Goal: Complete application form: Complete application form

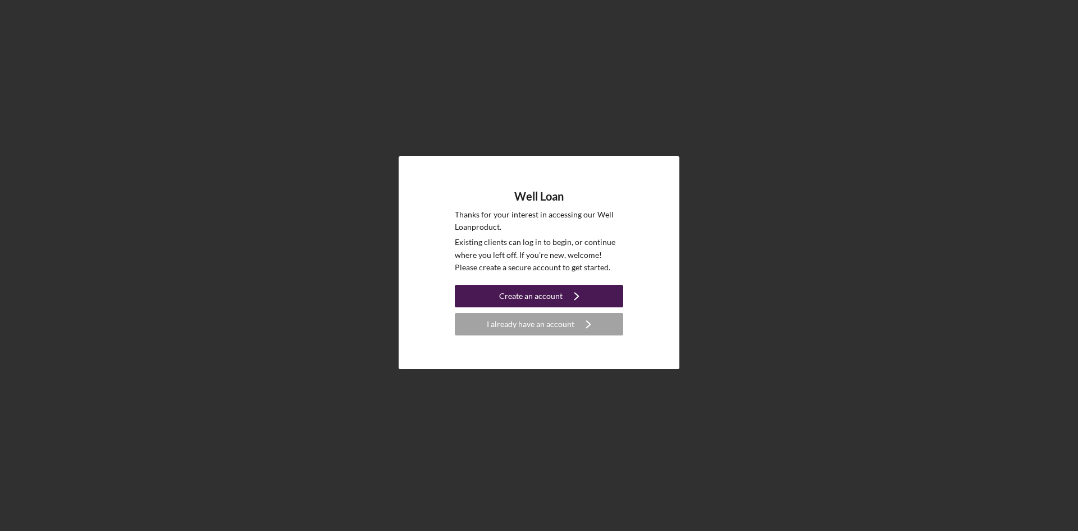
click at [543, 297] on div "Create an account" at bounding box center [530, 296] width 63 height 22
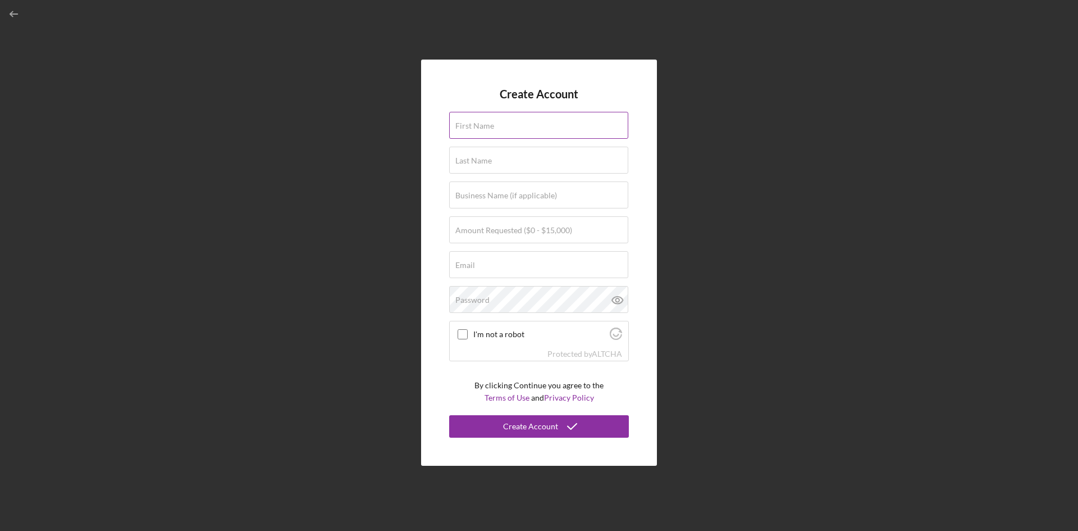
click at [508, 133] on input "First Name" at bounding box center [538, 125] width 179 height 27
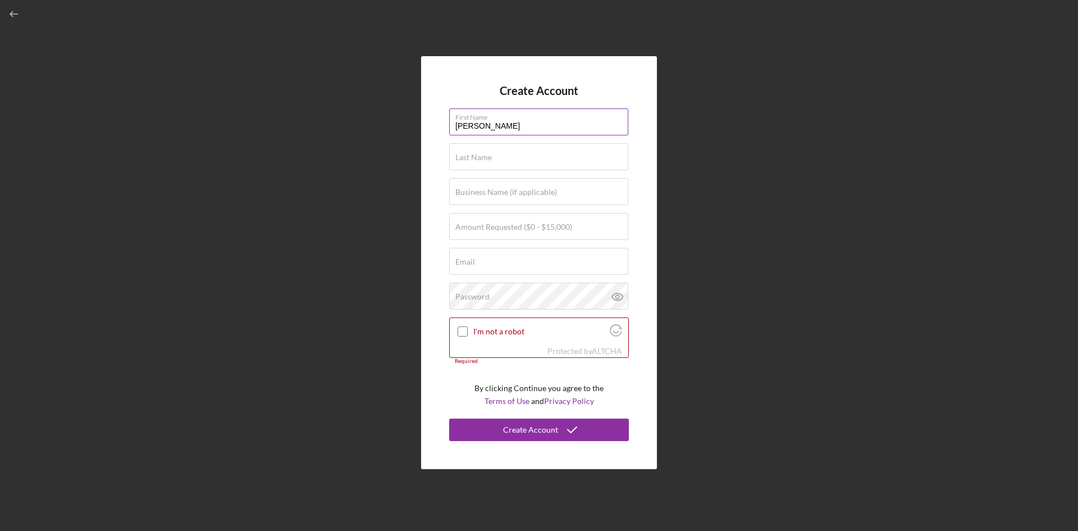
type input "[PERSON_NAME]"
type input "$5,000"
click at [514, 257] on div "Email Required" at bounding box center [539, 262] width 180 height 28
type input "[EMAIL_ADDRESS][DOMAIN_NAME]"
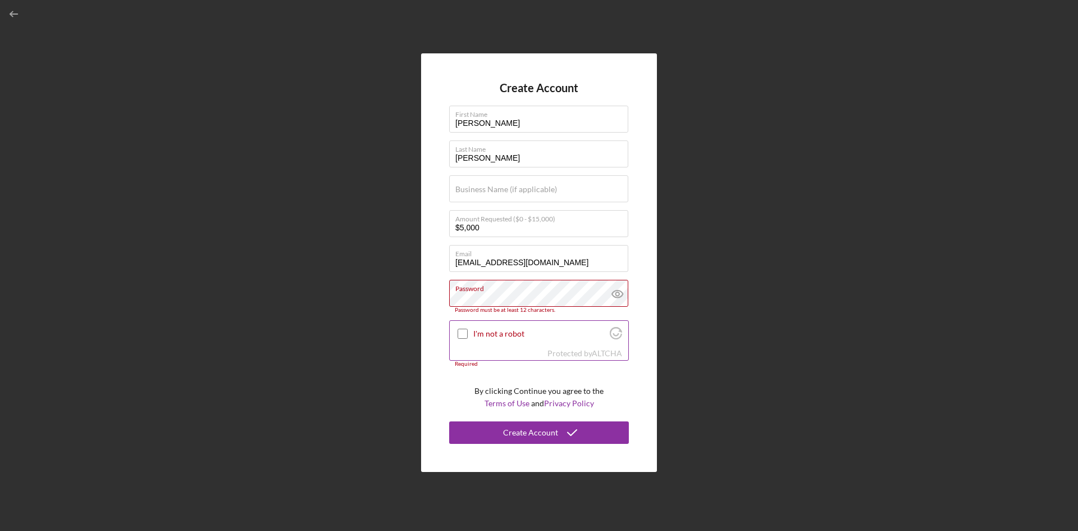
click at [462, 334] on input "I'm not a robot" at bounding box center [463, 333] width 10 height 10
checkbox input "true"
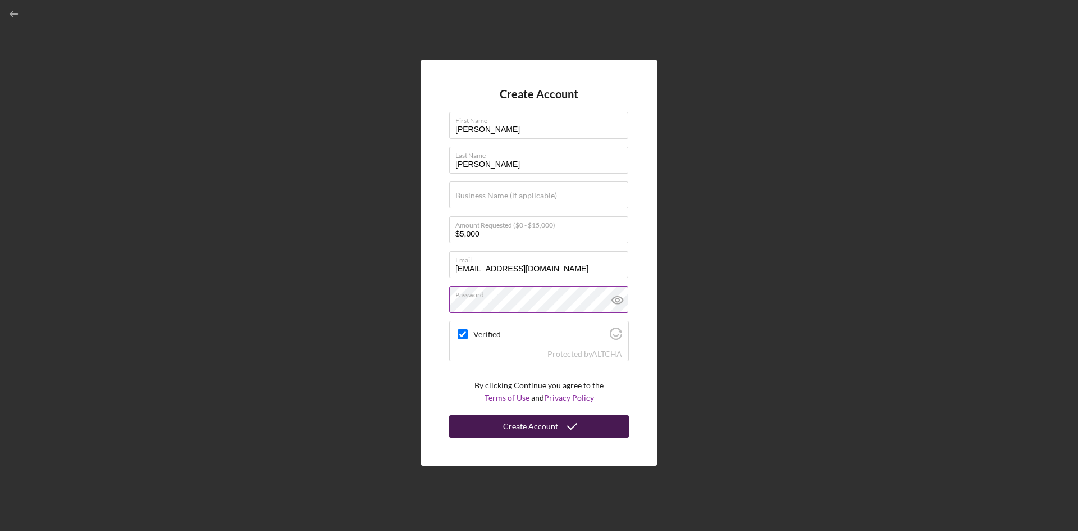
click at [527, 428] on div "Create Account" at bounding box center [530, 426] width 55 height 22
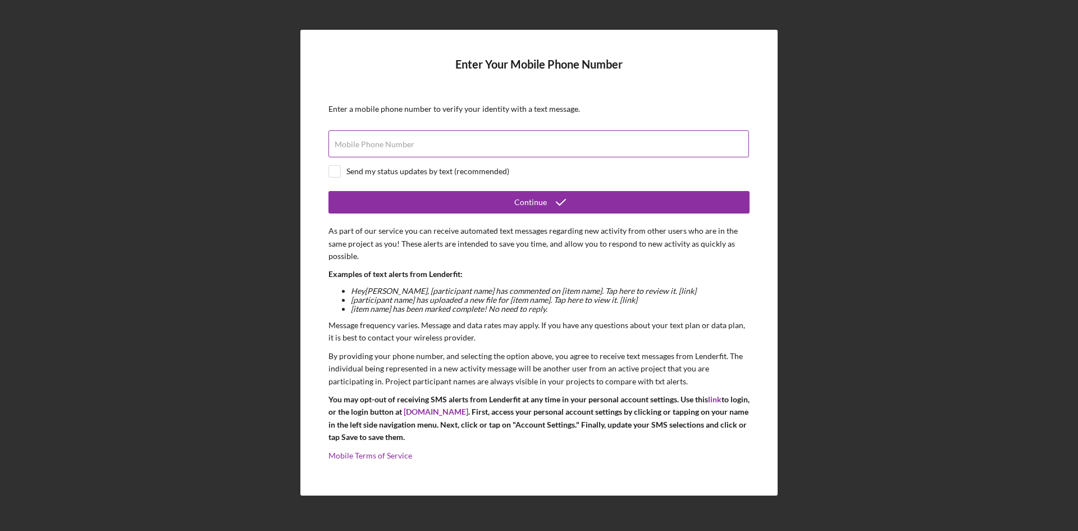
click at [364, 145] on label "Mobile Phone Number" at bounding box center [375, 144] width 80 height 9
click at [364, 145] on input "Mobile Phone Number" at bounding box center [538, 143] width 421 height 27
type input "[PHONE_NUMBER]"
click at [326, 172] on div "Enter Your Mobile Phone Number Enter a mobile phone number to verify your ident…" at bounding box center [538, 262] width 477 height 465
click at [334, 165] on form "Enter Your Mobile Phone Number Enter a mobile phone number to verify your ident…" at bounding box center [538, 262] width 421 height 409
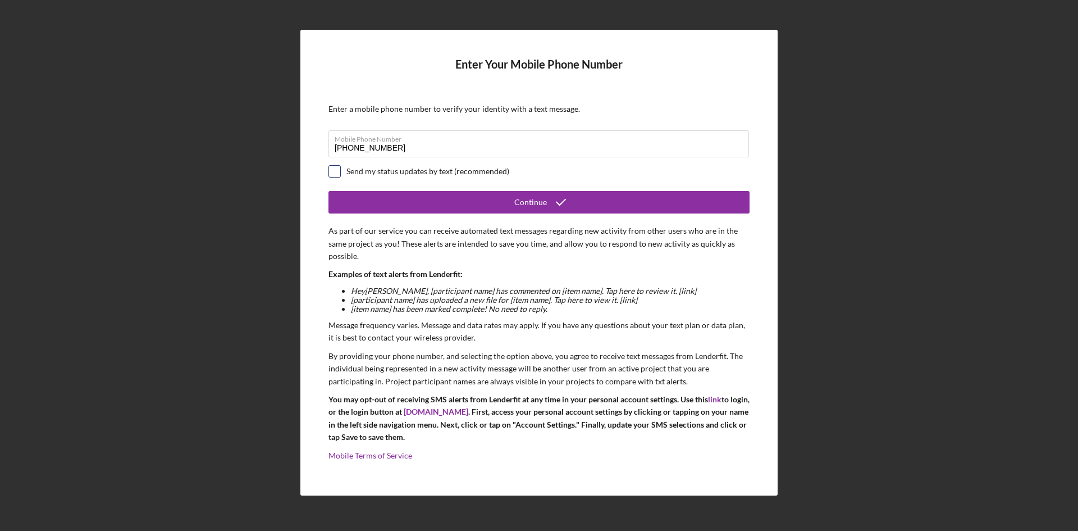
click at [335, 171] on input "checkbox" at bounding box center [334, 171] width 11 height 11
checkbox input "true"
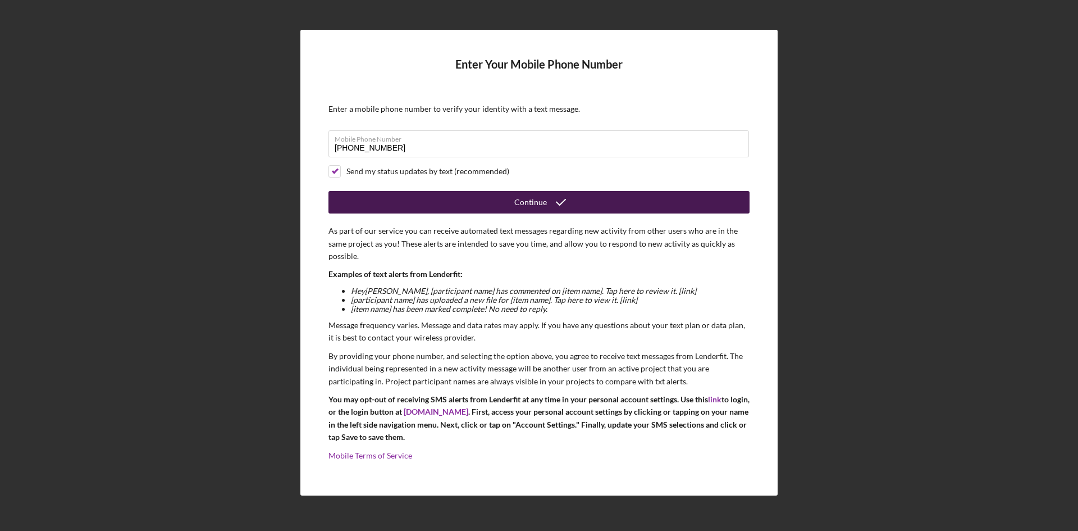
click at [449, 199] on button "Continue" at bounding box center [538, 202] width 421 height 22
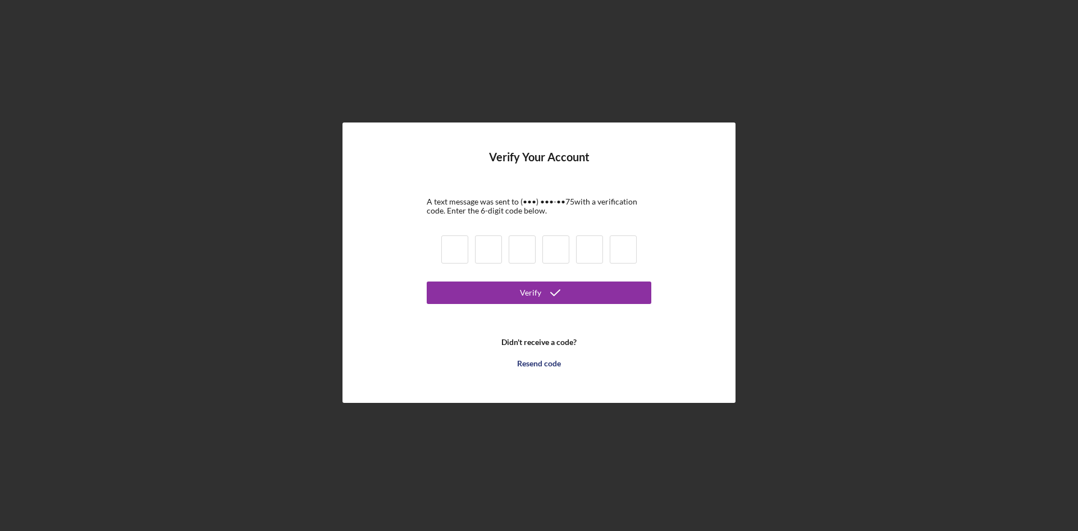
click at [448, 250] on input at bounding box center [454, 249] width 27 height 28
type input "1"
type input "4"
type input "3"
type input "5"
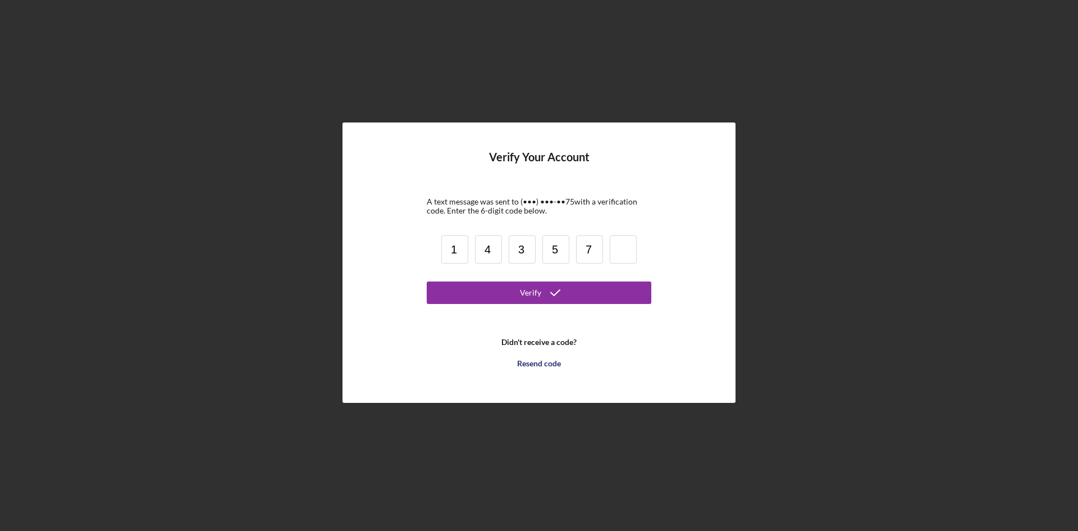
type input "7"
type input "1"
click at [551, 295] on icon "submit" at bounding box center [555, 292] width 28 height 28
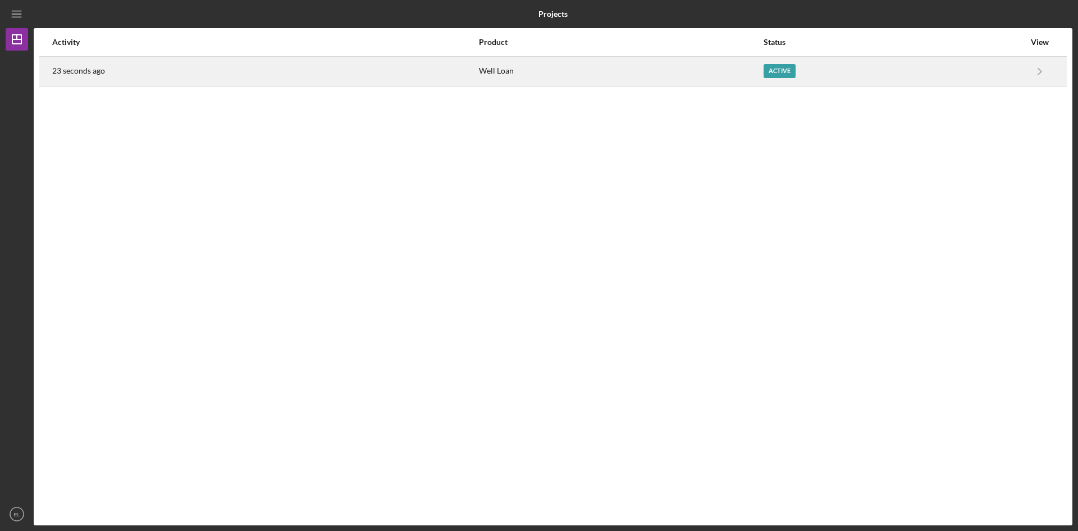
click at [441, 67] on div "23 seconds ago" at bounding box center [265, 71] width 426 height 28
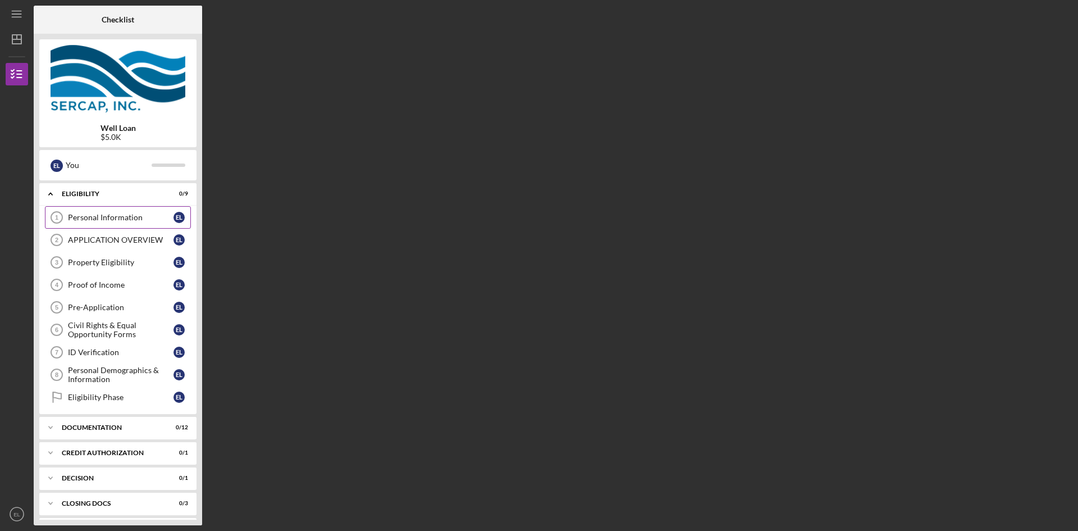
click at [148, 217] on div "Personal Information" at bounding box center [121, 217] width 106 height 9
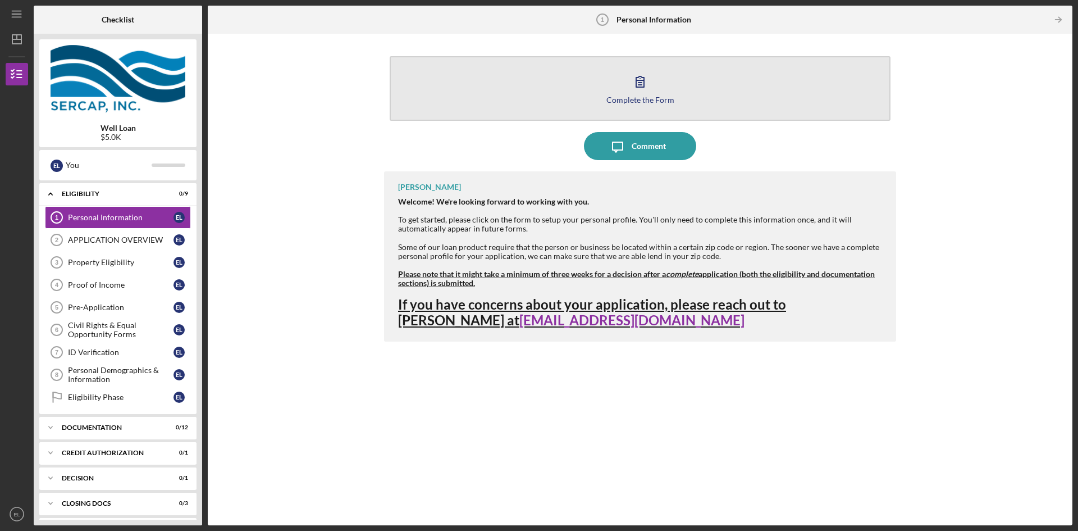
click at [663, 102] on div "Complete the Form" at bounding box center [640, 99] width 68 height 8
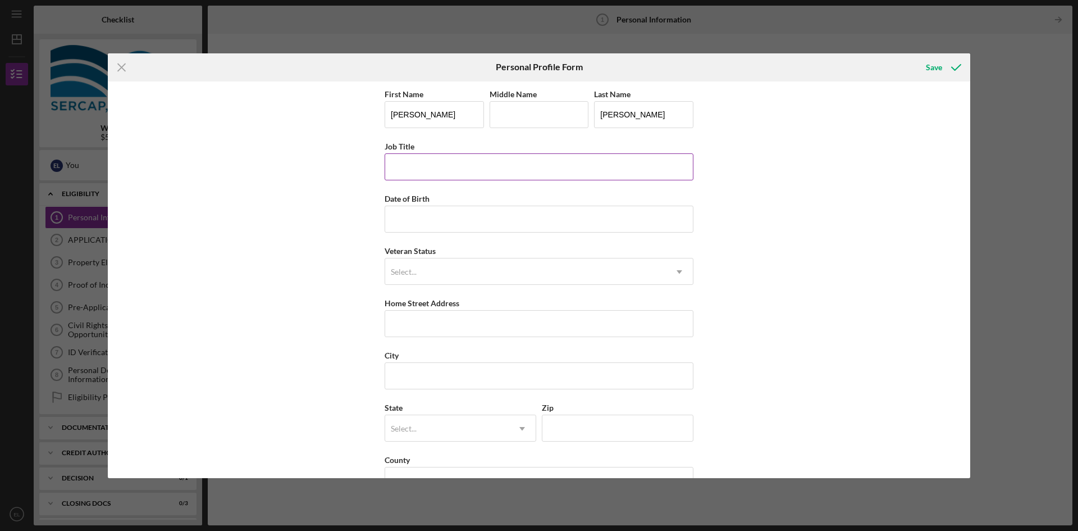
click at [437, 167] on input "Job Title" at bounding box center [539, 166] width 309 height 27
type input "Legal Assistant"
type input "[DATE]"
click at [435, 328] on input "Home Street Address" at bounding box center [539, 323] width 309 height 27
type input "[STREET_ADDRESS][PERSON_NAME] [GEOGRAPHIC_DATA]"
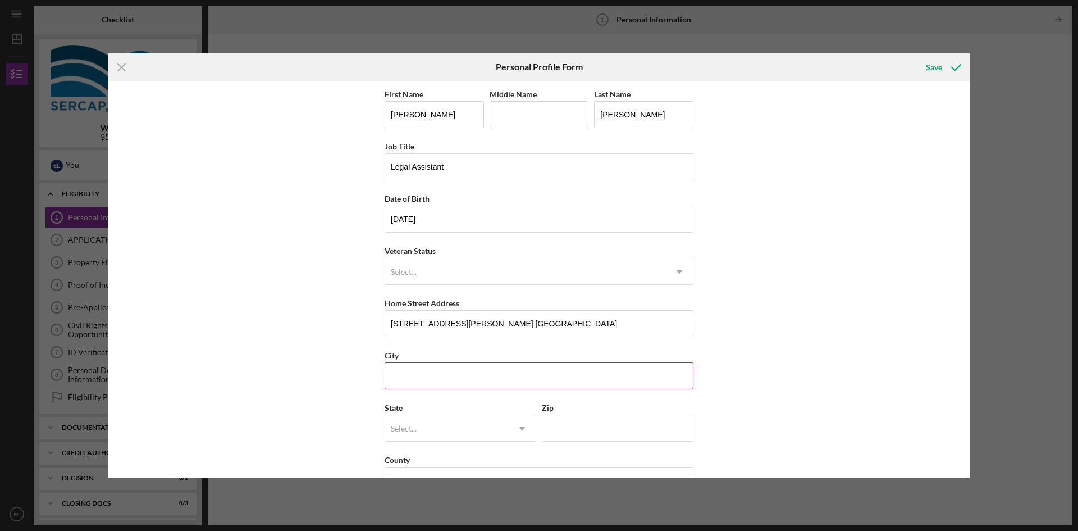
click at [412, 376] on input "City" at bounding box center [539, 375] width 309 height 27
type input "Nobleton"
type input "f"
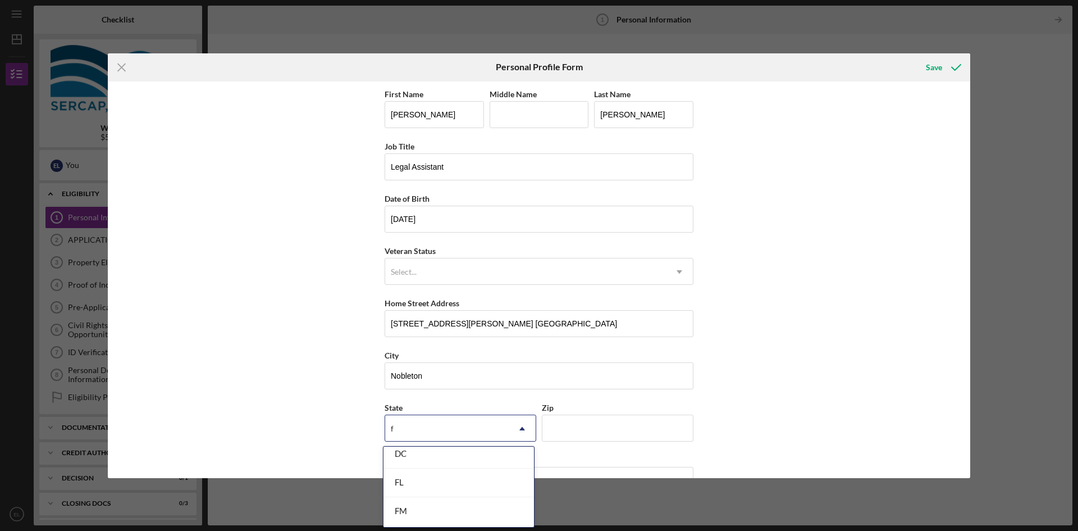
scroll to position [149, 0]
click at [427, 455] on div "FL" at bounding box center [458, 455] width 150 height 29
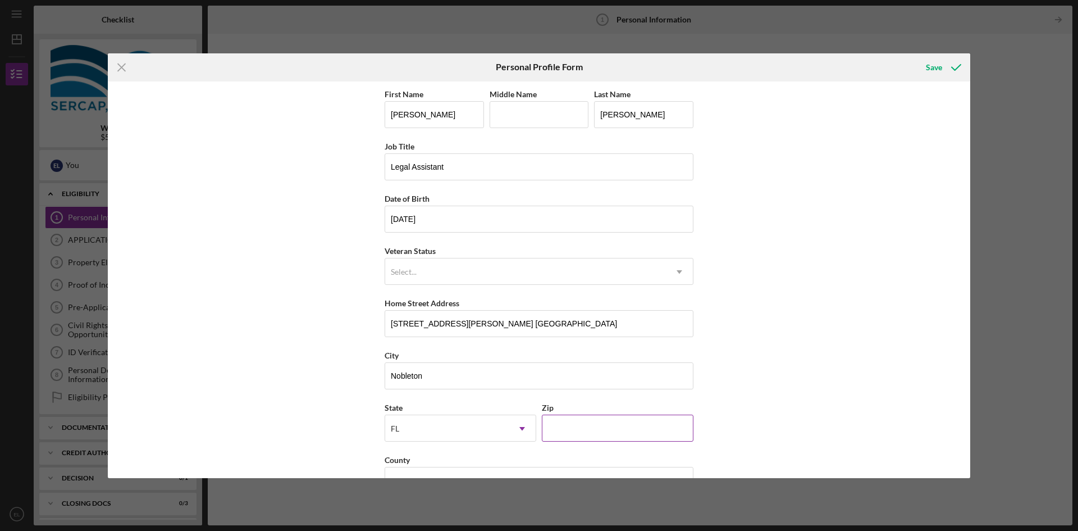
click at [576, 433] on input "Zip" at bounding box center [618, 427] width 152 height 27
type input "34661"
drag, startPoint x: 542, startPoint y: 324, endPoint x: 467, endPoint y: 322, distance: 75.3
click at [467, 322] on input "[STREET_ADDRESS][PERSON_NAME] [GEOGRAPHIC_DATA]" at bounding box center [539, 323] width 309 height 27
click at [492, 310] on input "[STREET_ADDRESS][PERSON_NAME]" at bounding box center [539, 323] width 309 height 27
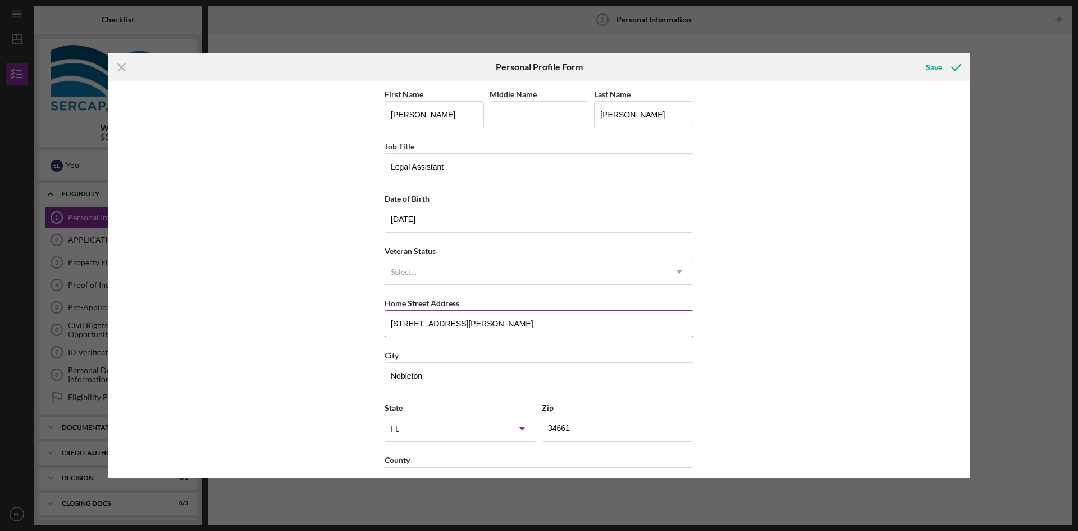
type input "[STREET_ADDRESS][PERSON_NAME]"
click at [644, 304] on div "Home Street Address" at bounding box center [539, 303] width 309 height 14
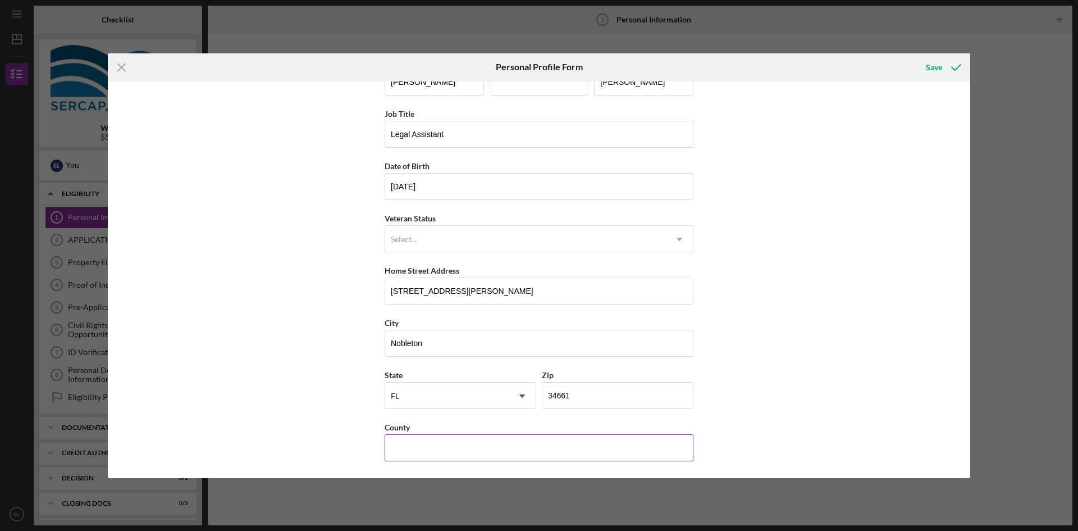
click at [422, 454] on input "County" at bounding box center [539, 447] width 309 height 27
type input "Hernando"
click at [939, 65] on div "Save" at bounding box center [934, 67] width 16 height 22
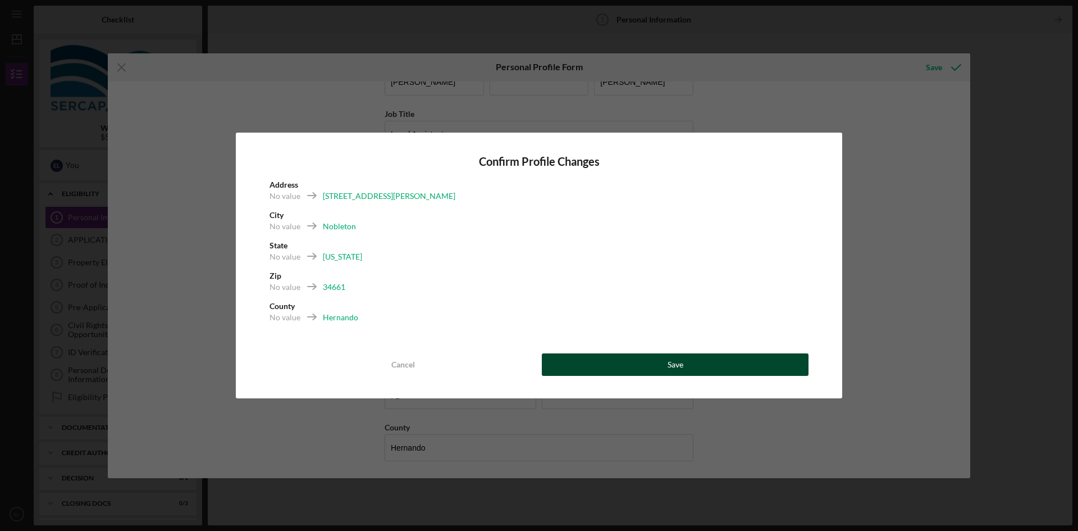
click at [691, 366] on button "Save" at bounding box center [675, 364] width 267 height 22
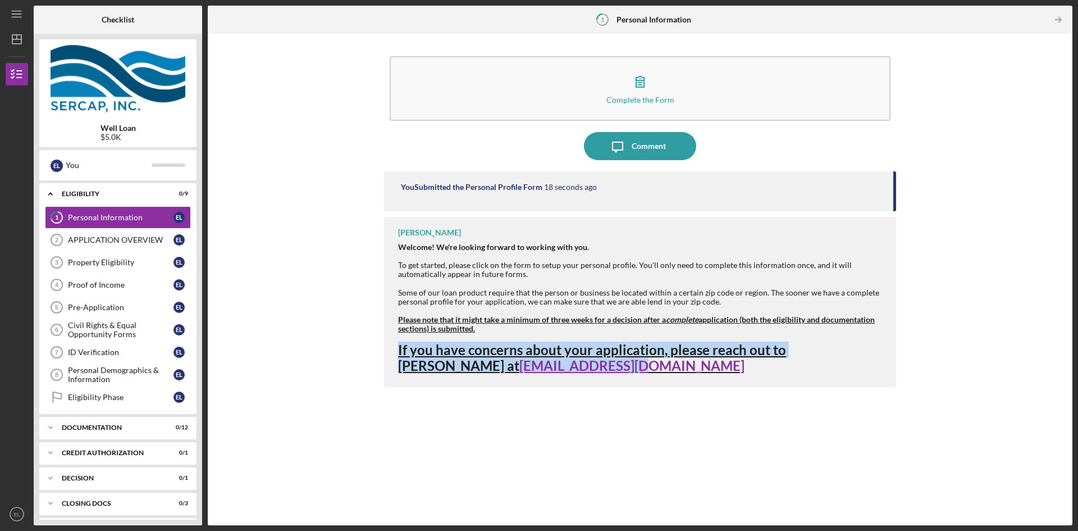
drag, startPoint x: 555, startPoint y: 370, endPoint x: 393, endPoint y: 355, distance: 162.4
click at [393, 355] on div "[PERSON_NAME] Welcome! We're looking forward to working with you. To get starte…" at bounding box center [640, 302] width 512 height 170
copy strong "If you have concerns about your application, please reach out to [PERSON_NAME] …"
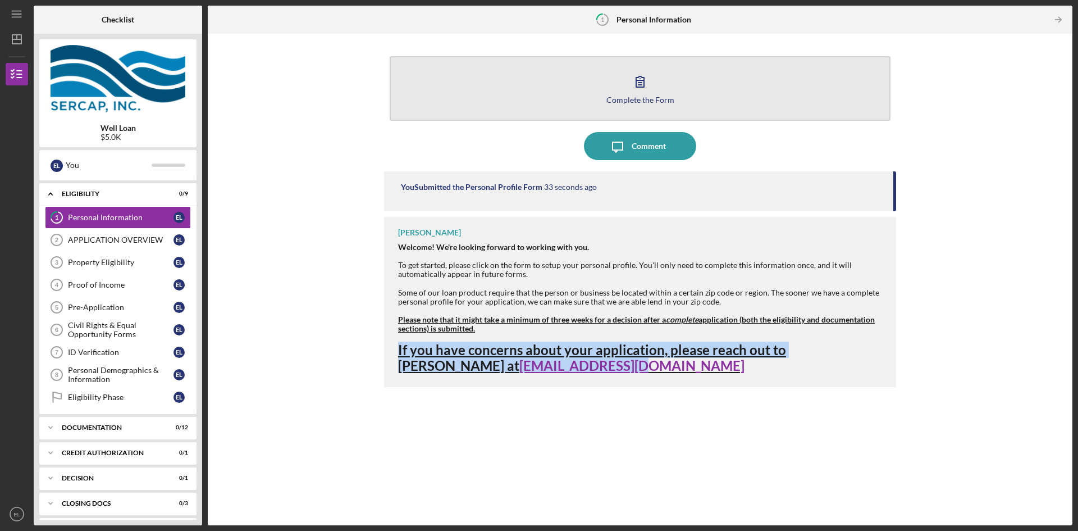
click at [646, 98] on div "Complete the Form" at bounding box center [640, 99] width 68 height 8
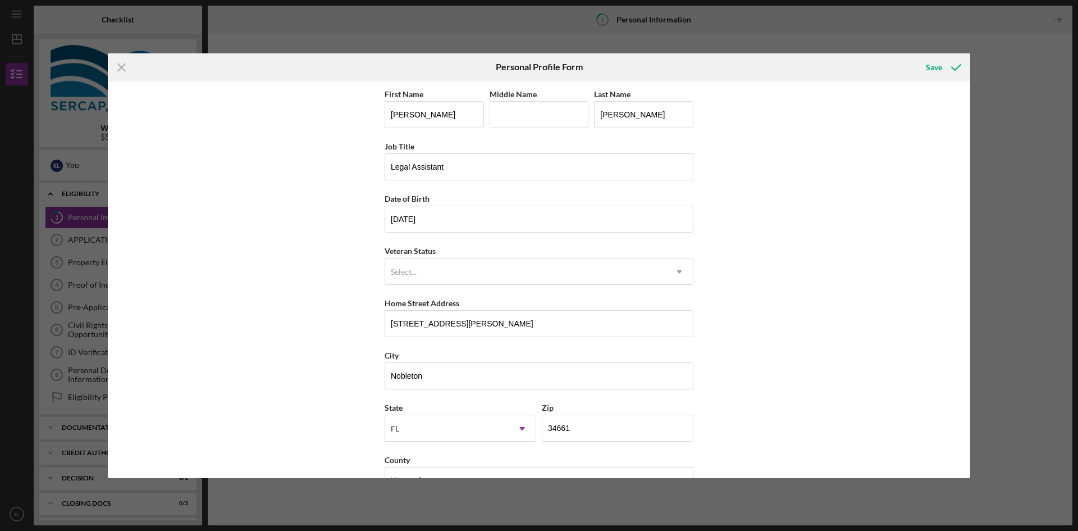
scroll to position [33, 0]
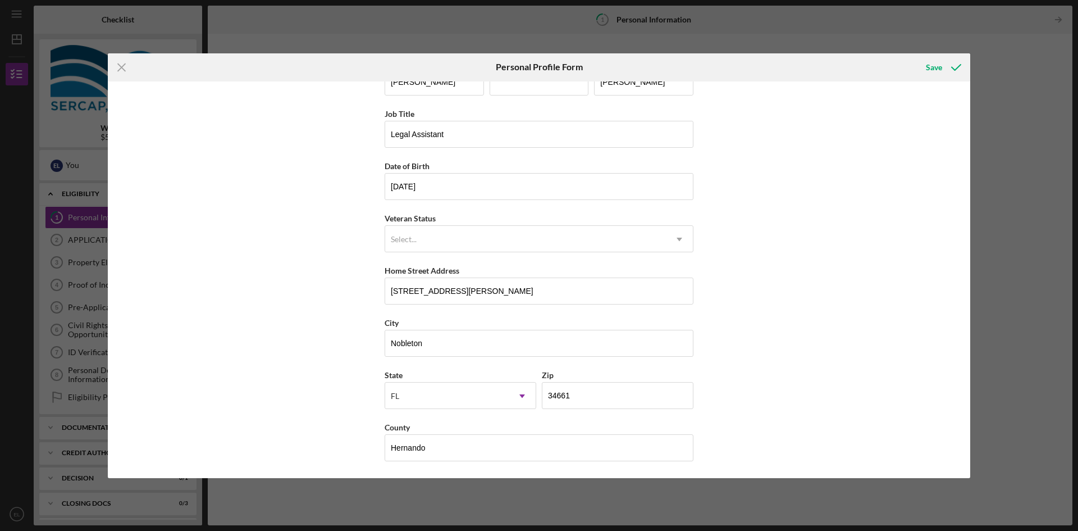
click at [898, 200] on div "First Name [PERSON_NAME] Middle Name Last Name [PERSON_NAME] Job Title Legal As…" at bounding box center [539, 279] width 862 height 396
click at [935, 67] on div "Save" at bounding box center [934, 67] width 16 height 22
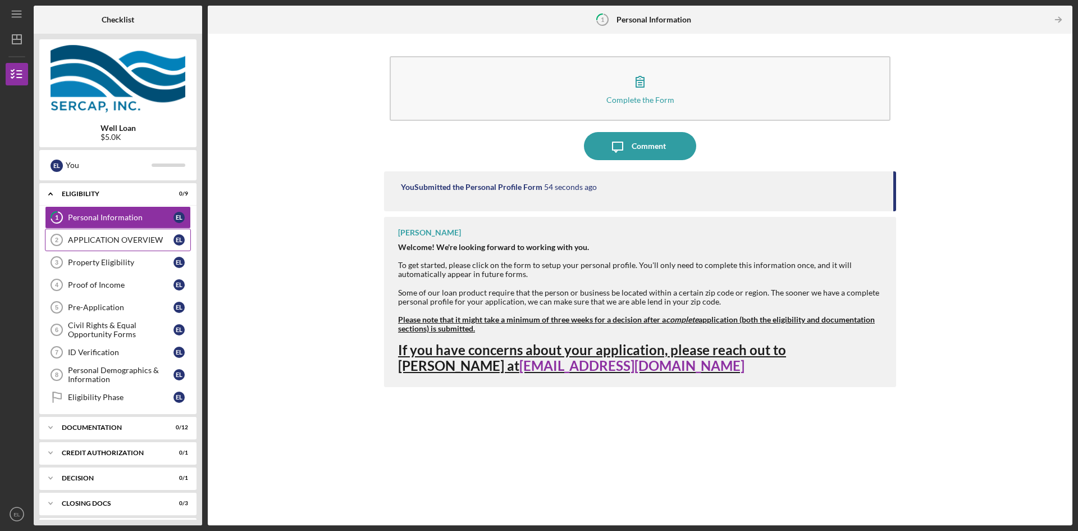
click at [109, 232] on link "APPLICATION OVERVIEW 2 APPLICATION OVERVIEW E L" at bounding box center [118, 240] width 146 height 22
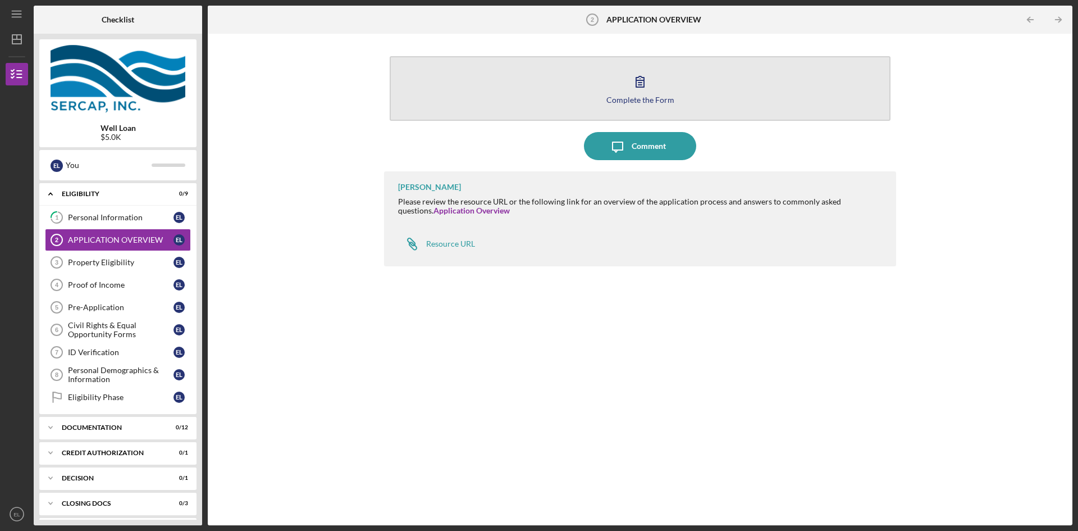
click at [655, 93] on button "Complete the Form Form" at bounding box center [640, 88] width 501 height 65
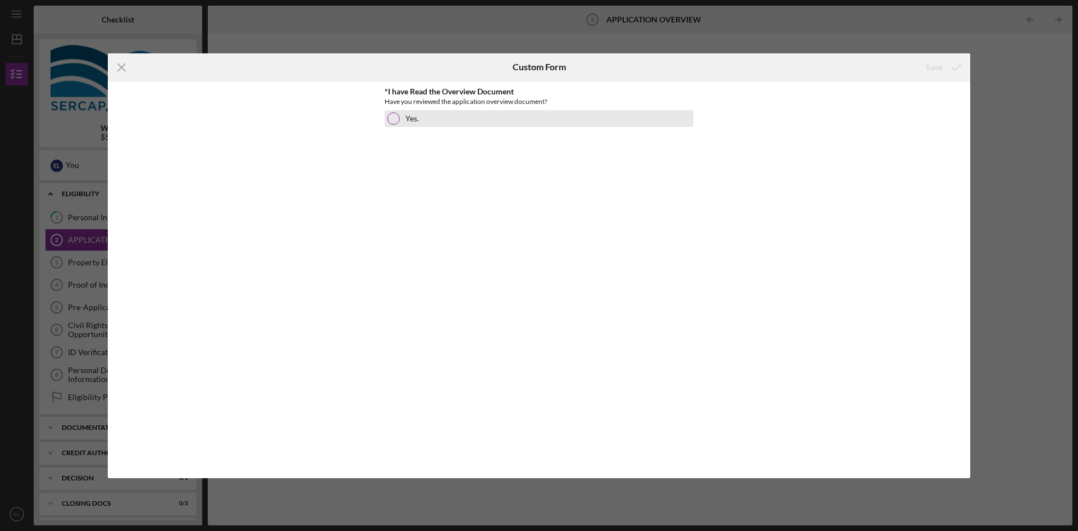
click at [389, 120] on div at bounding box center [393, 118] width 12 height 12
click at [939, 69] on div "Save" at bounding box center [934, 67] width 16 height 22
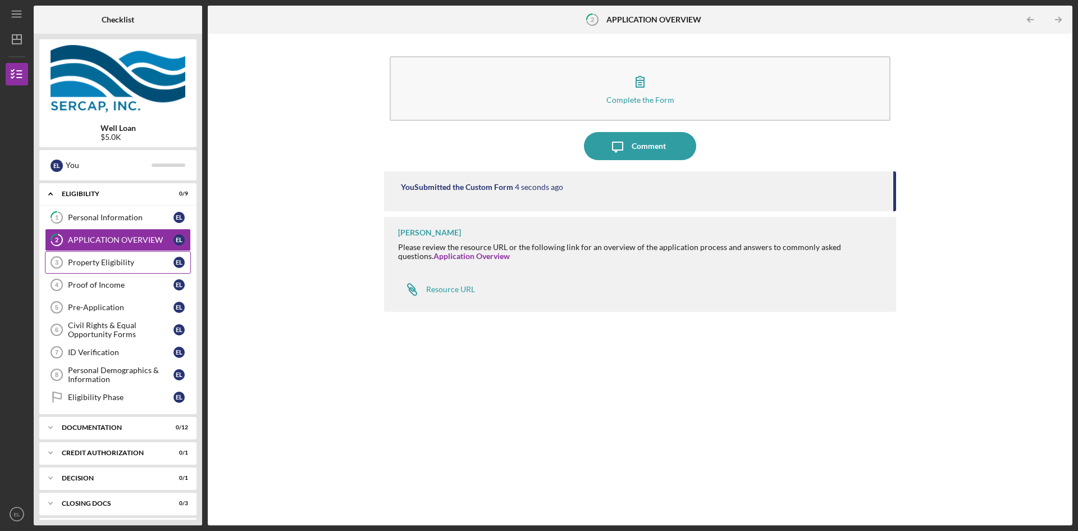
click at [97, 264] on div "Property Eligibility" at bounding box center [121, 262] width 106 height 9
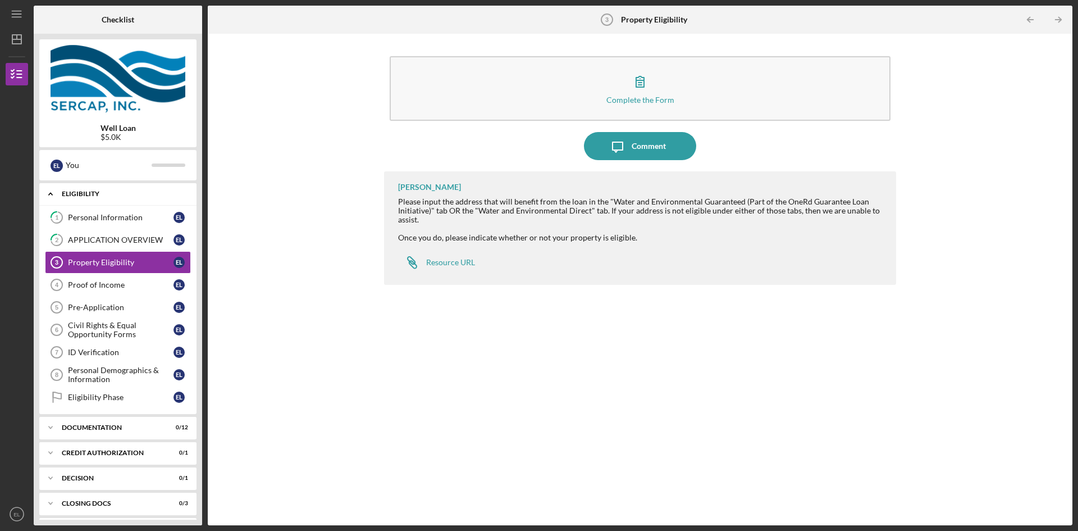
click at [90, 196] on div "Eligibility" at bounding box center [122, 193] width 121 height 7
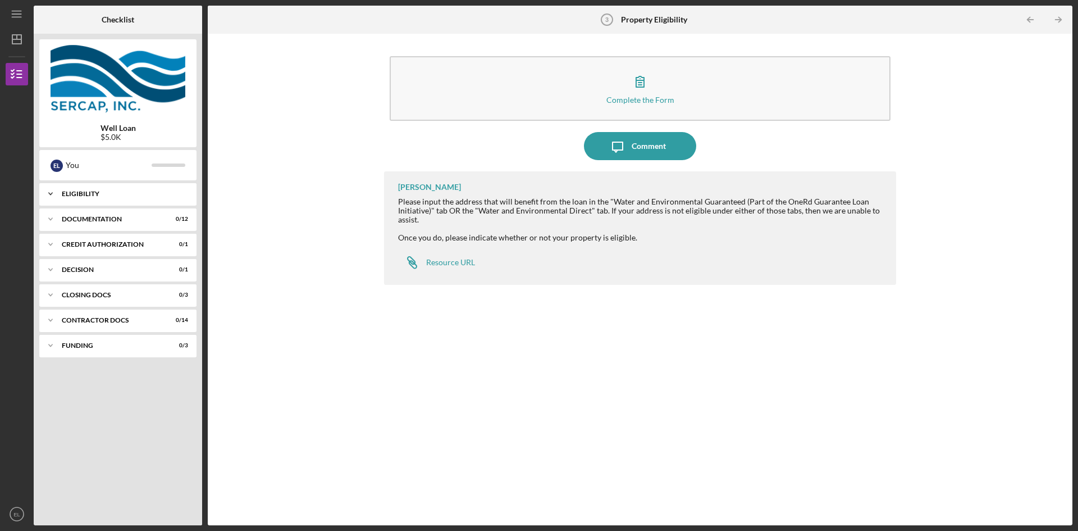
click at [90, 196] on div "Eligibility" at bounding box center [122, 193] width 121 height 7
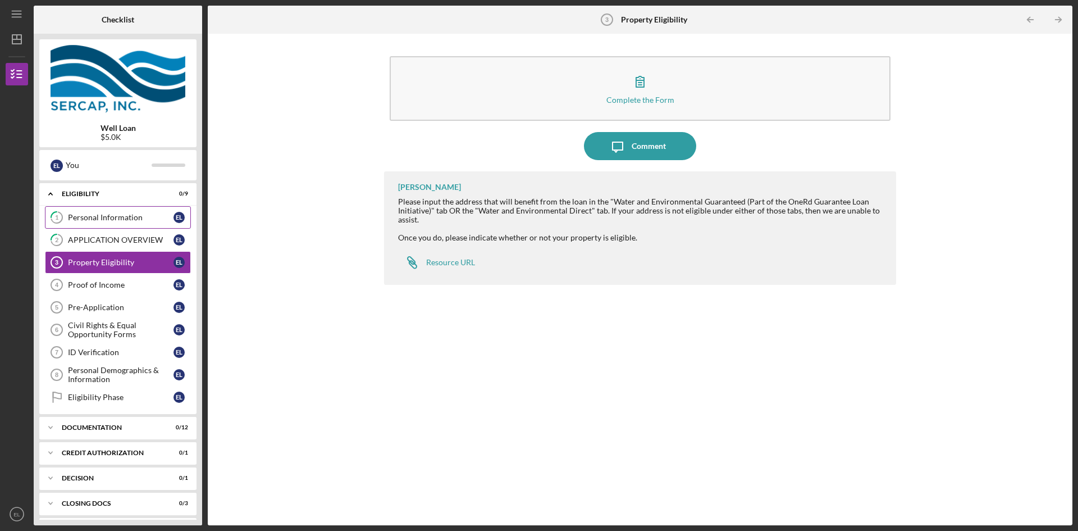
click at [115, 221] on div "Personal Information" at bounding box center [121, 217] width 106 height 9
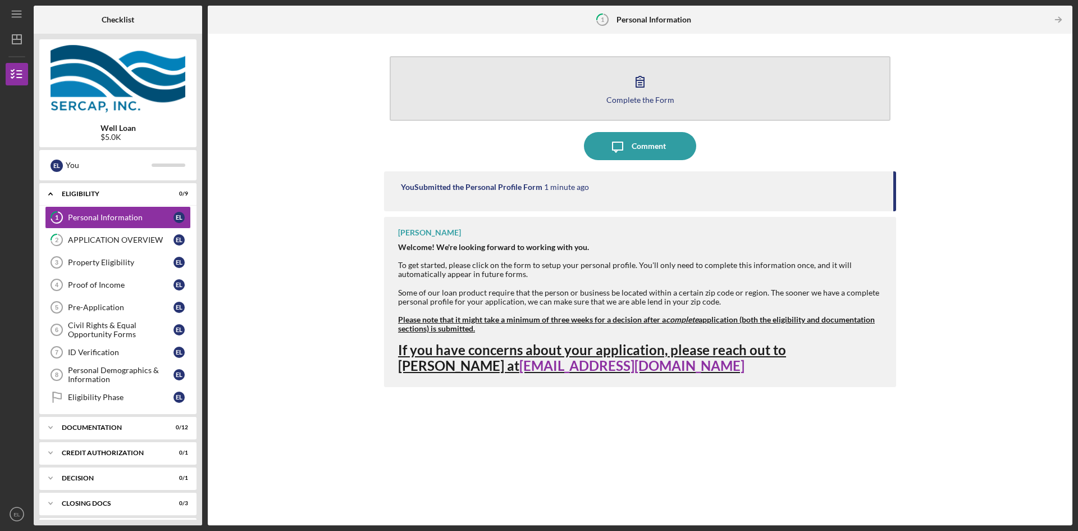
click at [639, 102] on div "Complete the Form" at bounding box center [640, 99] width 68 height 8
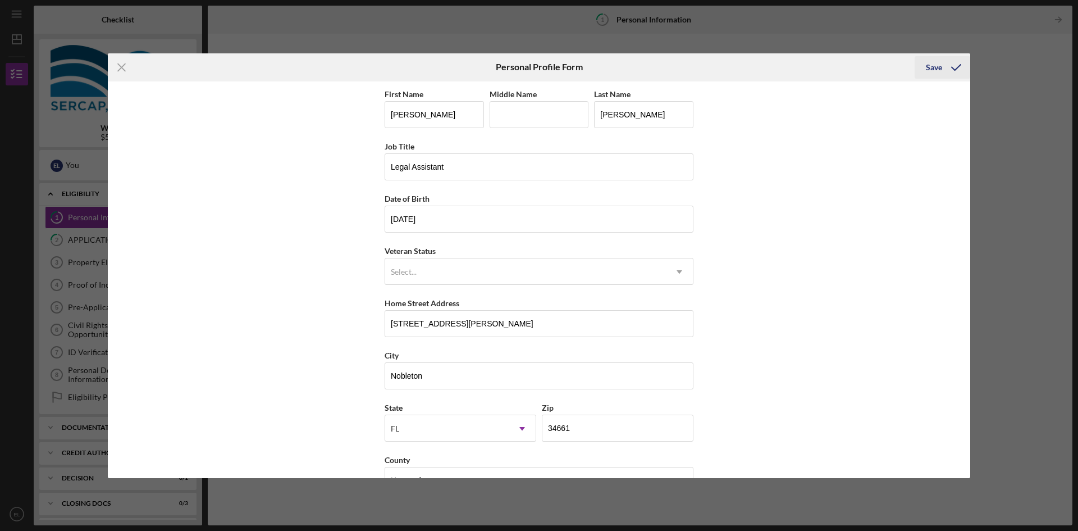
click at [948, 69] on icon "submit" at bounding box center [956, 67] width 28 height 28
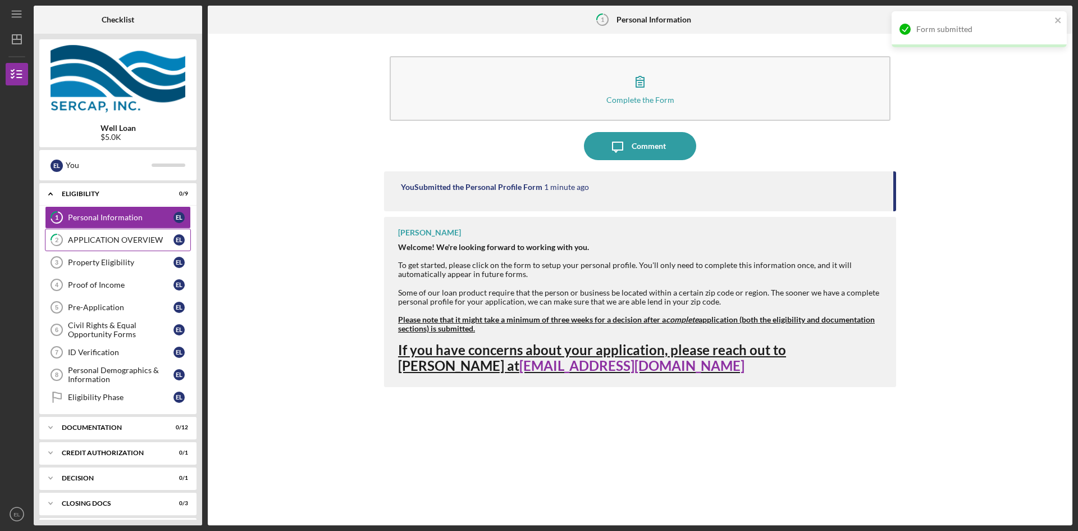
click at [86, 235] on div "APPLICATION OVERVIEW" at bounding box center [121, 239] width 106 height 9
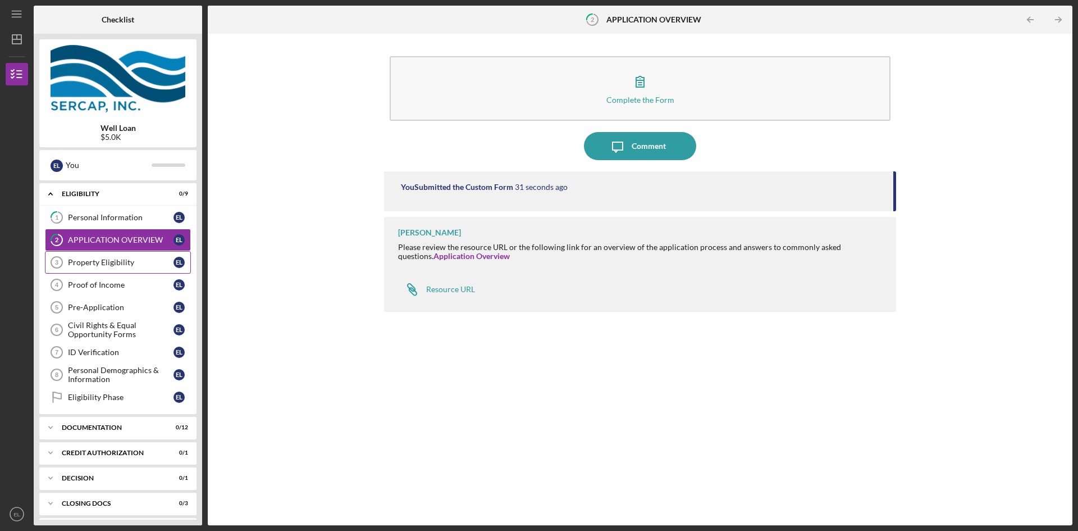
click at [106, 259] on div "Property Eligibility" at bounding box center [121, 262] width 106 height 9
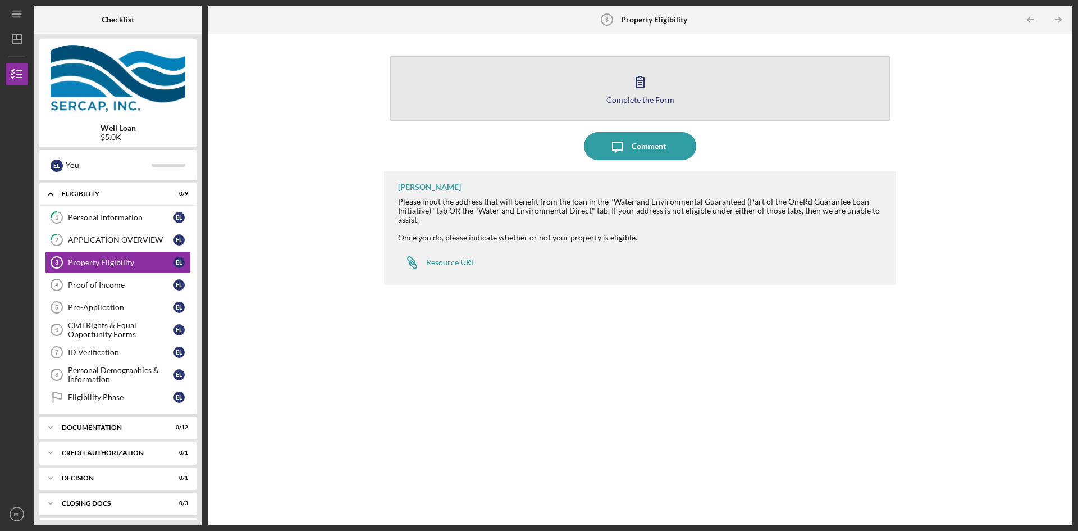
click at [658, 104] on button "Complete the Form Form" at bounding box center [640, 88] width 501 height 65
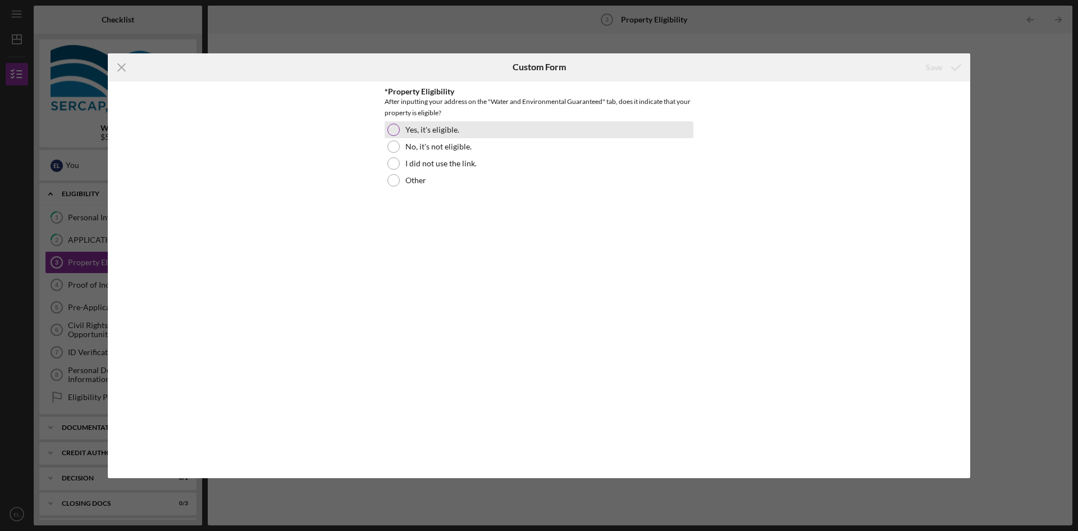
click at [391, 135] on div at bounding box center [393, 130] width 12 height 12
click at [942, 69] on div "Save" at bounding box center [934, 67] width 16 height 22
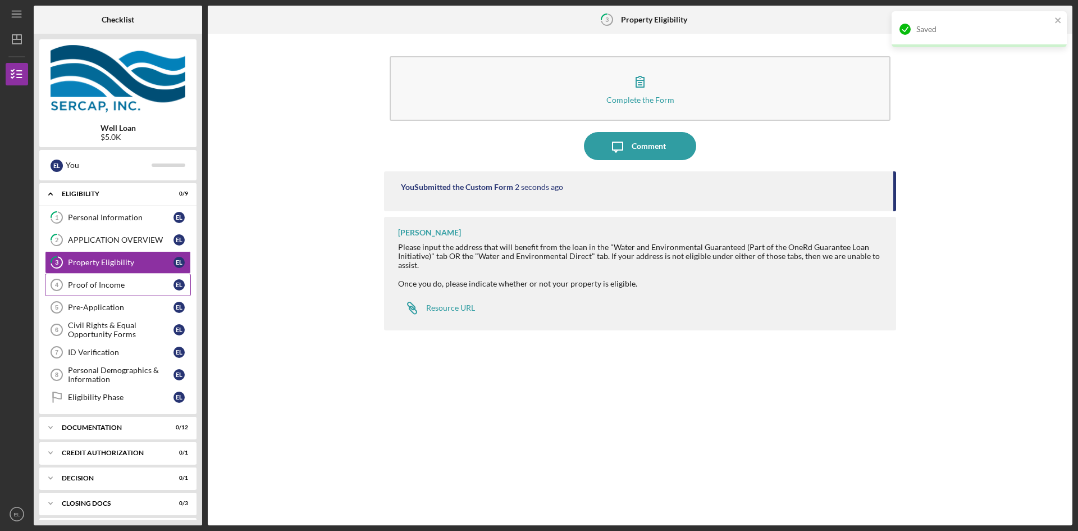
click at [97, 284] on div "Proof of Income" at bounding box center [121, 284] width 106 height 9
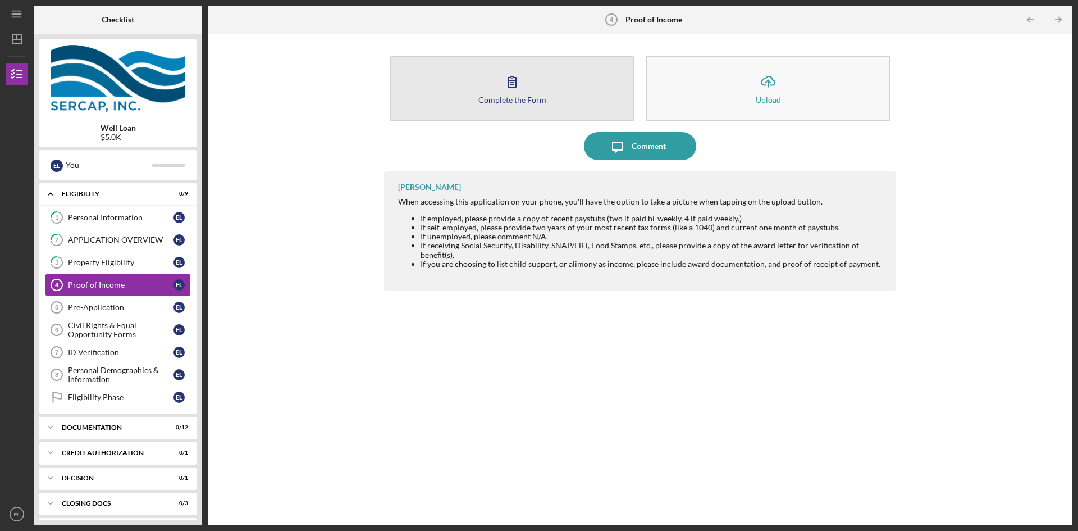
click at [526, 98] on div "Complete the Form" at bounding box center [512, 99] width 68 height 8
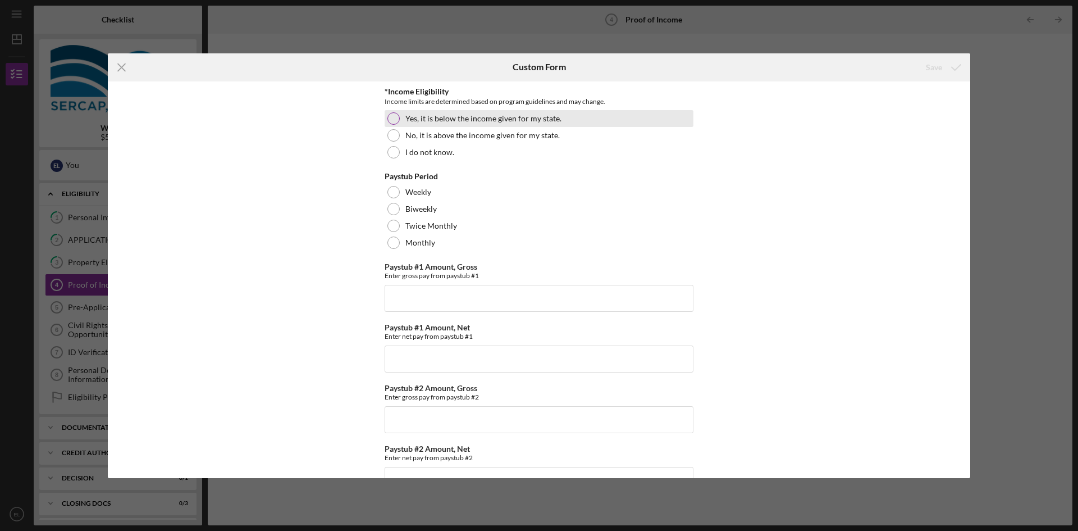
click at [389, 117] on div at bounding box center [393, 118] width 12 height 12
click at [392, 243] on div at bounding box center [393, 242] width 12 height 12
click at [460, 293] on input "Paystub #1 Amount, Gross" at bounding box center [539, 298] width 309 height 27
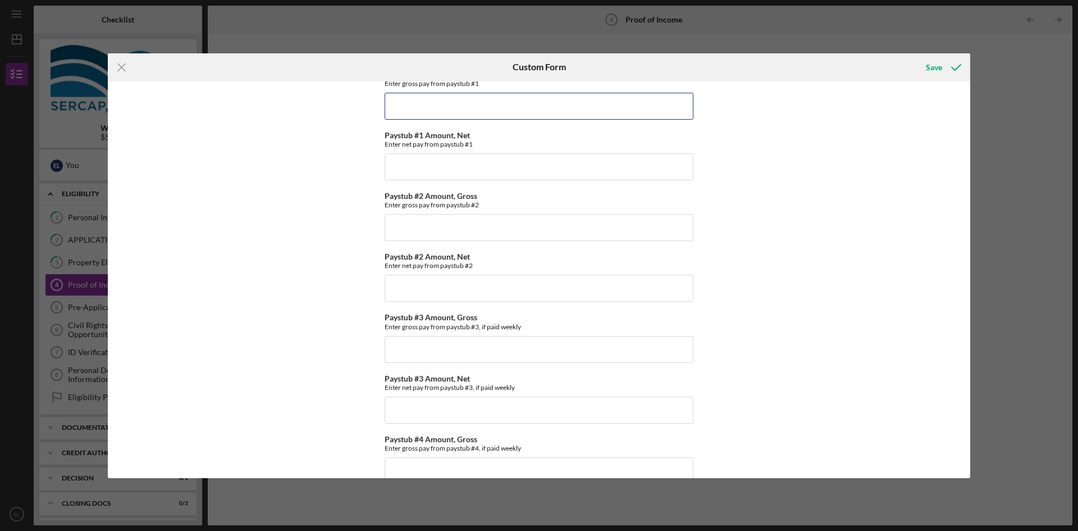
scroll to position [107, 0]
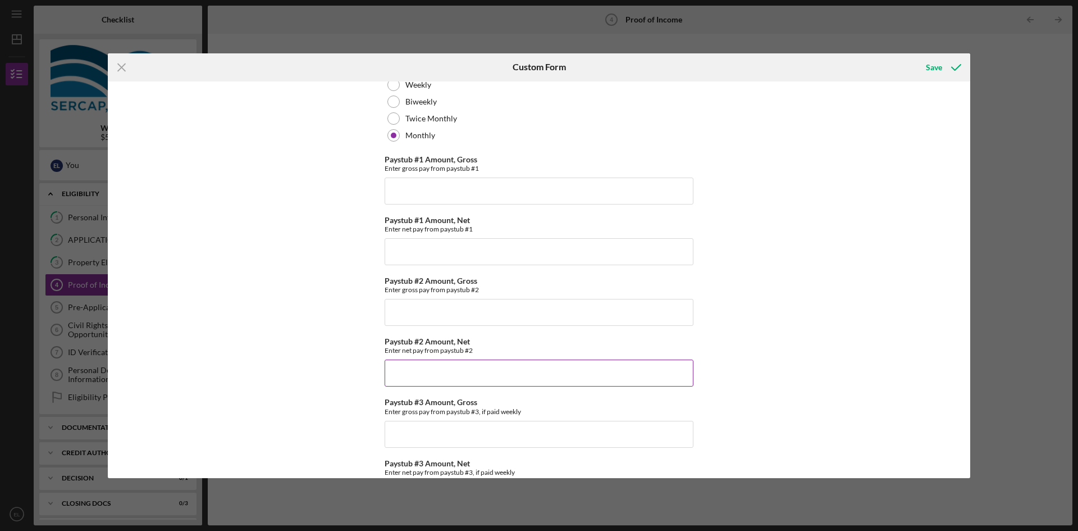
click at [459, 373] on input "Paystub #2 Amount, Net" at bounding box center [539, 372] width 309 height 27
click at [422, 188] on input "Paystub #1 Amount, Gross" at bounding box center [539, 190] width 309 height 27
click at [417, 255] on input "Paystub #1 Amount, Net" at bounding box center [539, 251] width 309 height 27
drag, startPoint x: 422, startPoint y: 191, endPoint x: 381, endPoint y: 191, distance: 41.0
click at [381, 191] on div "*Income Eligibility Income limits are determined based on program guidelines an…" at bounding box center [539, 279] width 862 height 396
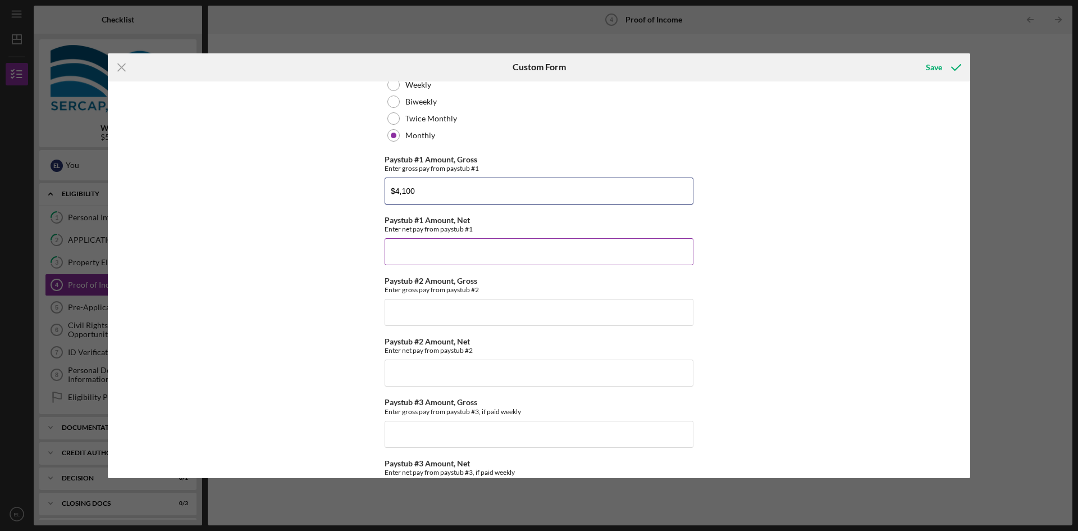
type input "$4,100"
click at [424, 260] on input "Paystub #1 Amount, Net" at bounding box center [539, 251] width 309 height 27
type input "$3,400"
click at [427, 319] on input "Paystub #2 Amount, Gross" at bounding box center [539, 312] width 309 height 27
type input "$4,100"
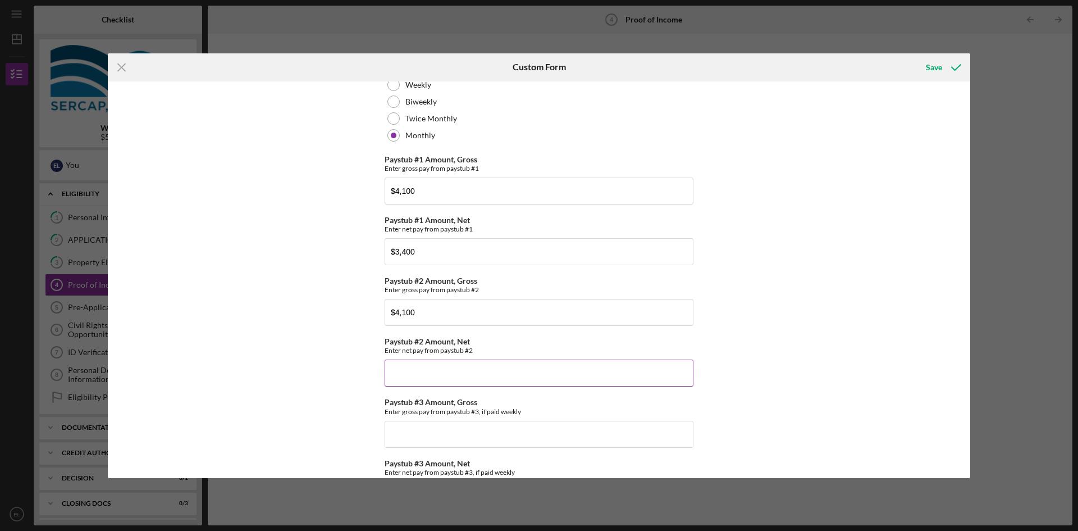
click at [406, 376] on input "Paystub #2 Amount, Net" at bounding box center [539, 372] width 309 height 27
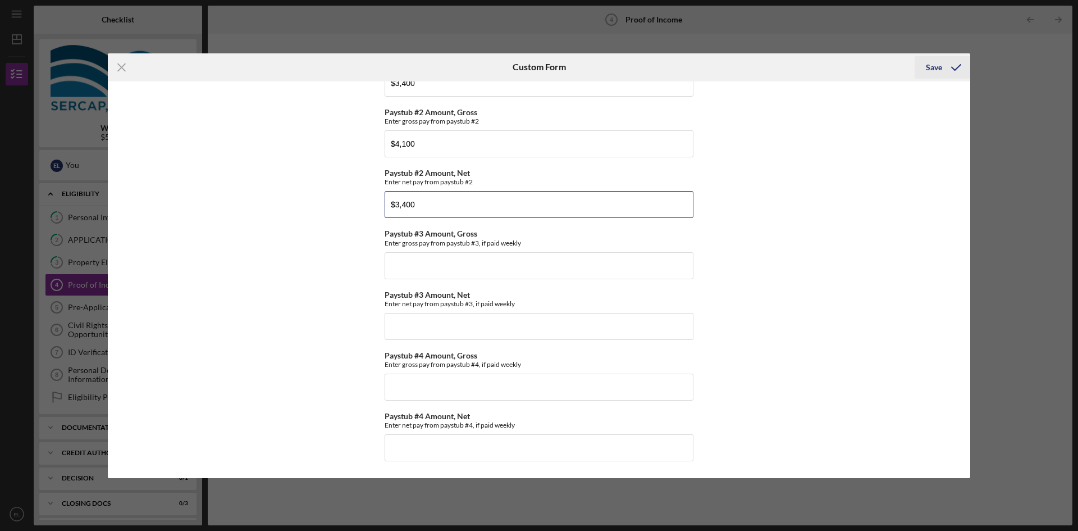
type input "$3,400"
click at [943, 63] on icon "submit" at bounding box center [956, 67] width 28 height 28
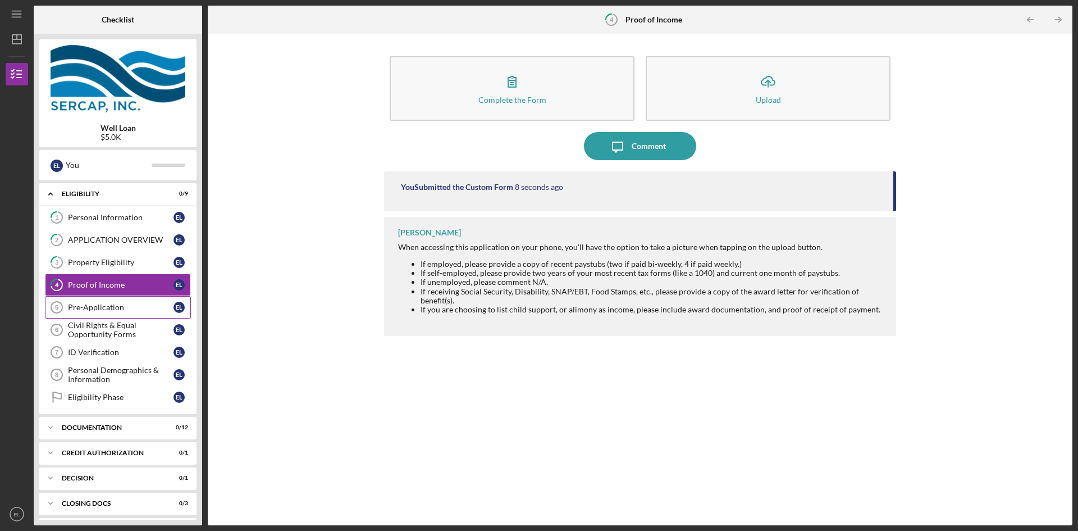
click at [116, 312] on div "Pre-Application" at bounding box center [121, 307] width 106 height 9
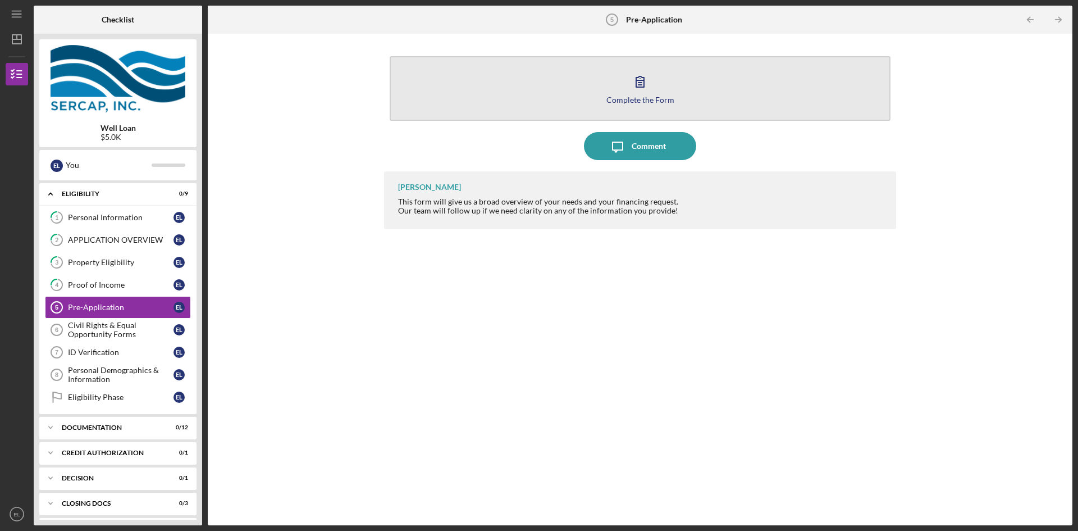
click at [668, 89] on button "Complete the Form Form" at bounding box center [640, 88] width 501 height 65
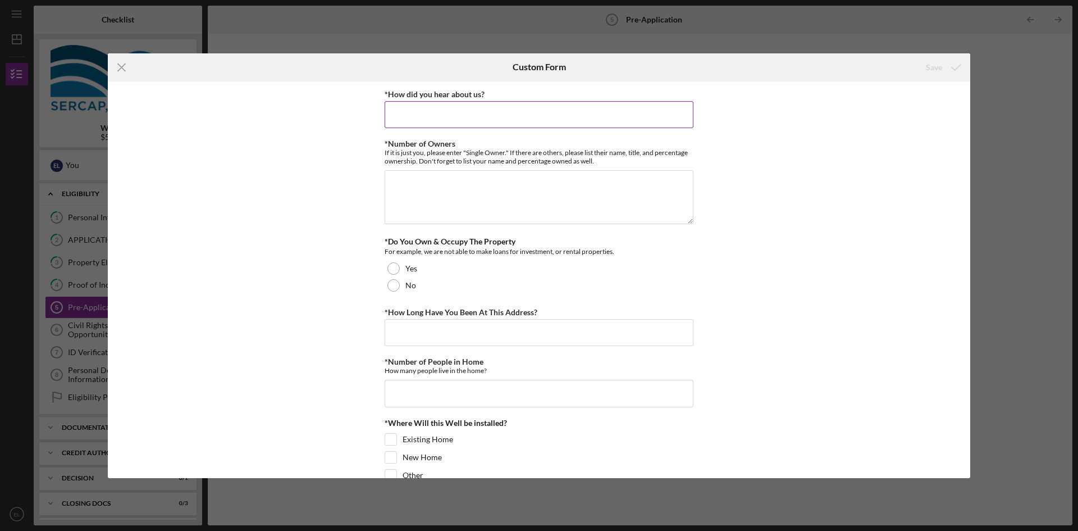
click at [453, 112] on input "*How did you hear about us?" at bounding box center [539, 114] width 309 height 27
type input "web search"
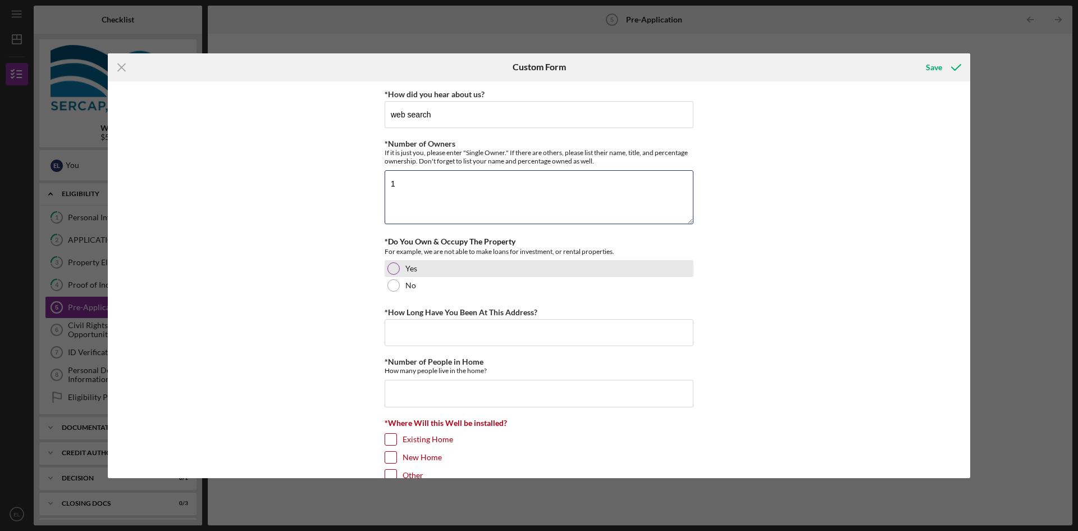
type textarea "1"
click at [391, 267] on div at bounding box center [393, 268] width 12 height 12
click at [437, 336] on input "*How Long Have You Been At This Address?" at bounding box center [539, 332] width 309 height 27
type input "5"
click at [417, 393] on input "*Number of People in Home" at bounding box center [539, 393] width 309 height 27
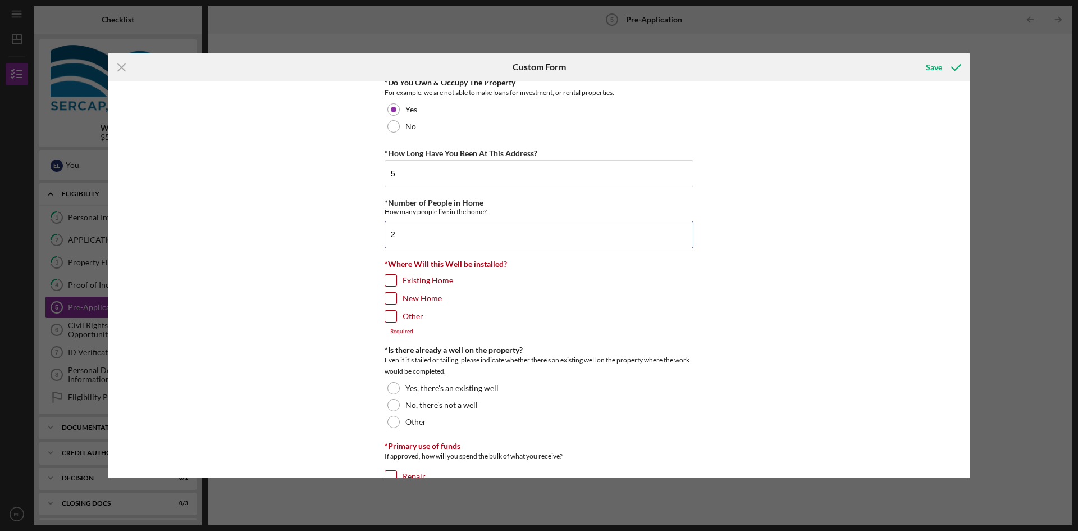
scroll to position [281, 0]
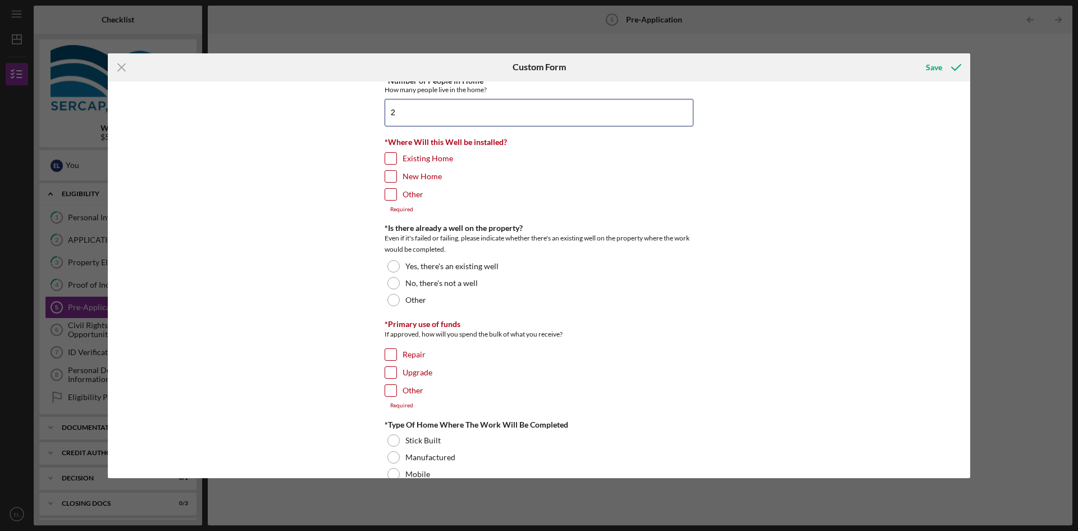
type input "2"
click at [387, 158] on input "Existing Home" at bounding box center [390, 158] width 11 height 11
checkbox input "true"
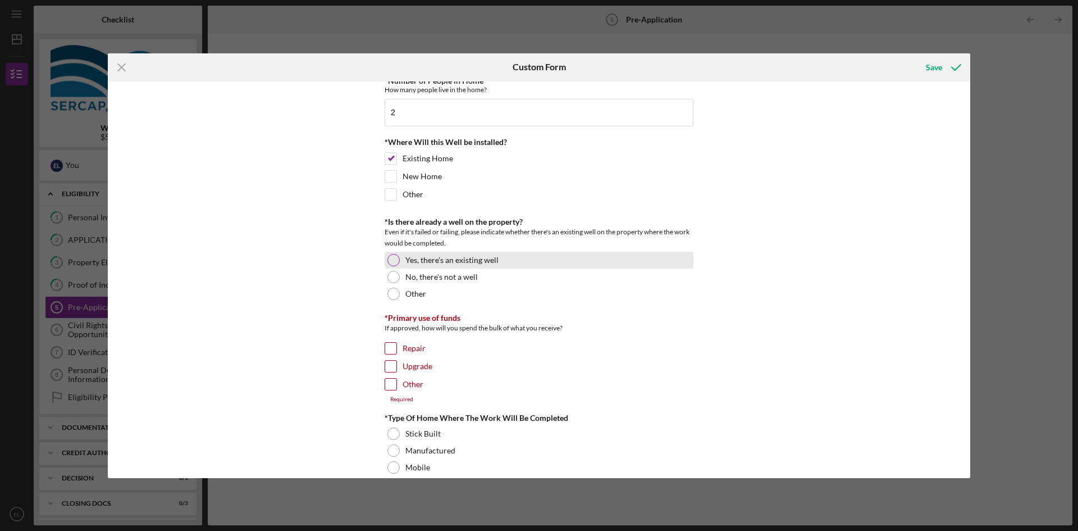
click at [388, 261] on div at bounding box center [393, 260] width 12 height 12
click at [388, 348] on input "Repair" at bounding box center [390, 348] width 11 height 11
checkbox input "true"
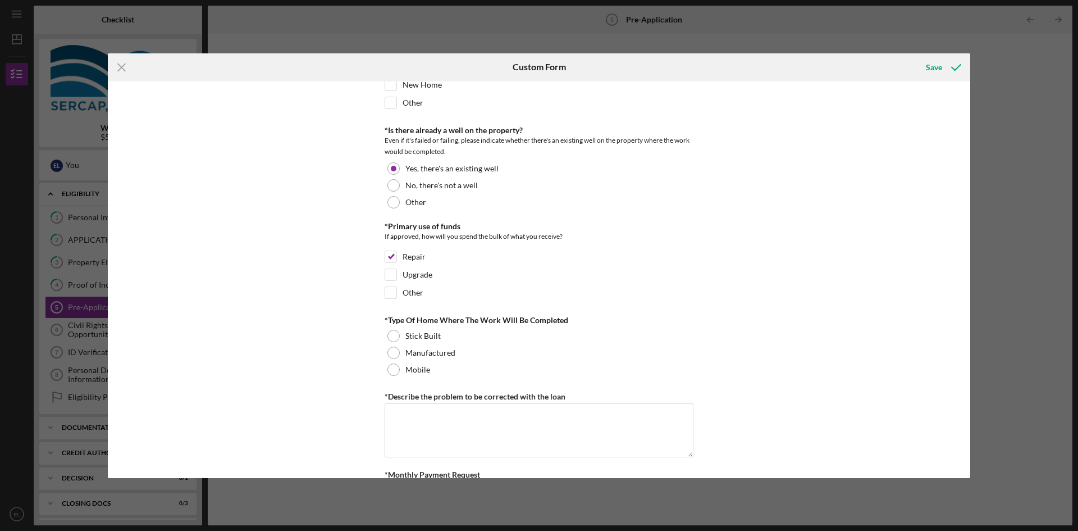
scroll to position [393, 0]
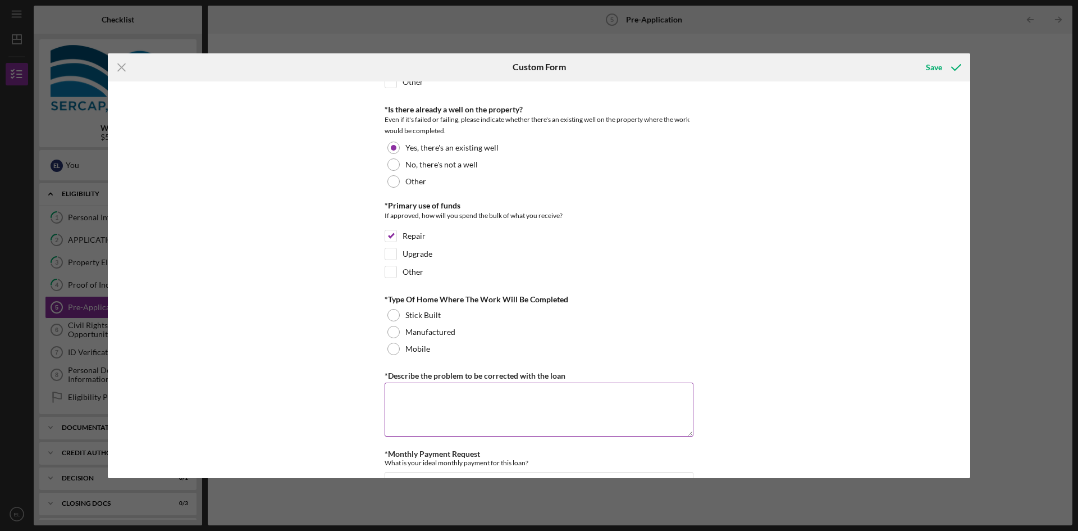
click at [439, 405] on textarea "*Describe the problem to be corrected with the loan" at bounding box center [539, 409] width 309 height 54
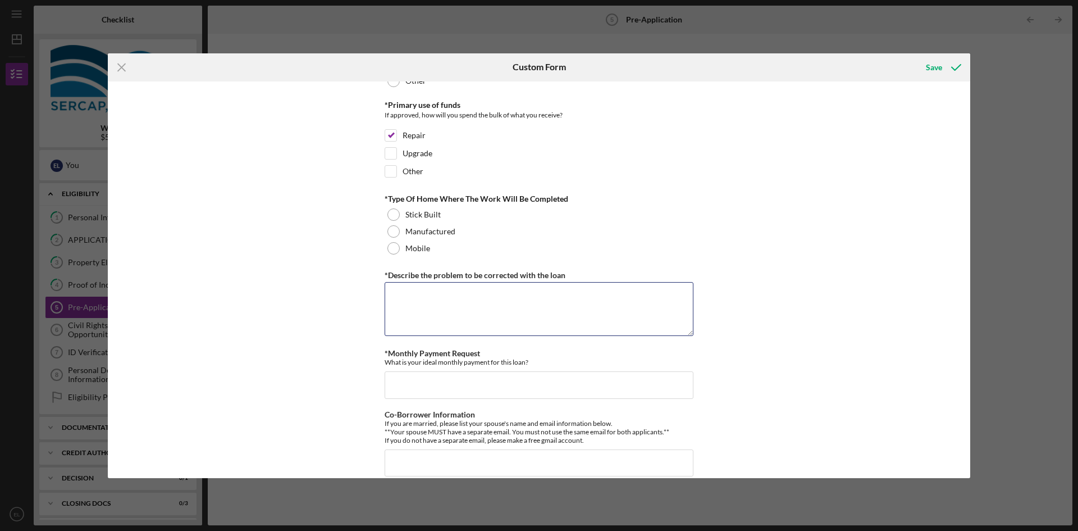
scroll to position [509, 0]
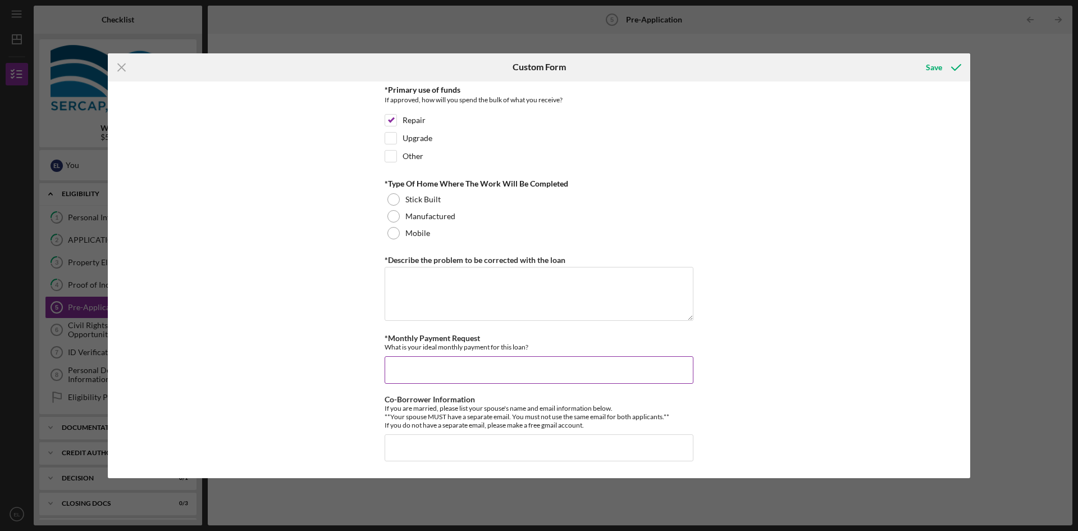
click at [439, 368] on input "*Monthly Payment Request" at bounding box center [539, 369] width 309 height 27
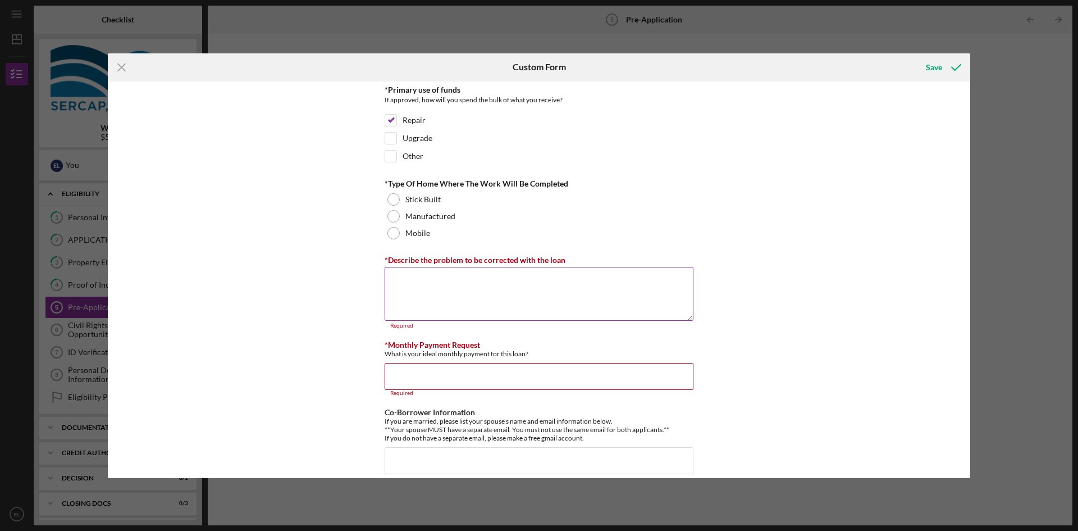
click at [431, 292] on textarea "*Describe the problem to be corrected with the loan" at bounding box center [539, 294] width 309 height 54
click at [390, 219] on div at bounding box center [393, 216] width 12 height 12
click at [458, 293] on textarea "*Describe the problem to be corrected with the loan" at bounding box center [539, 294] width 309 height 54
click at [456, 380] on input "*Monthly Payment Request" at bounding box center [539, 376] width 309 height 27
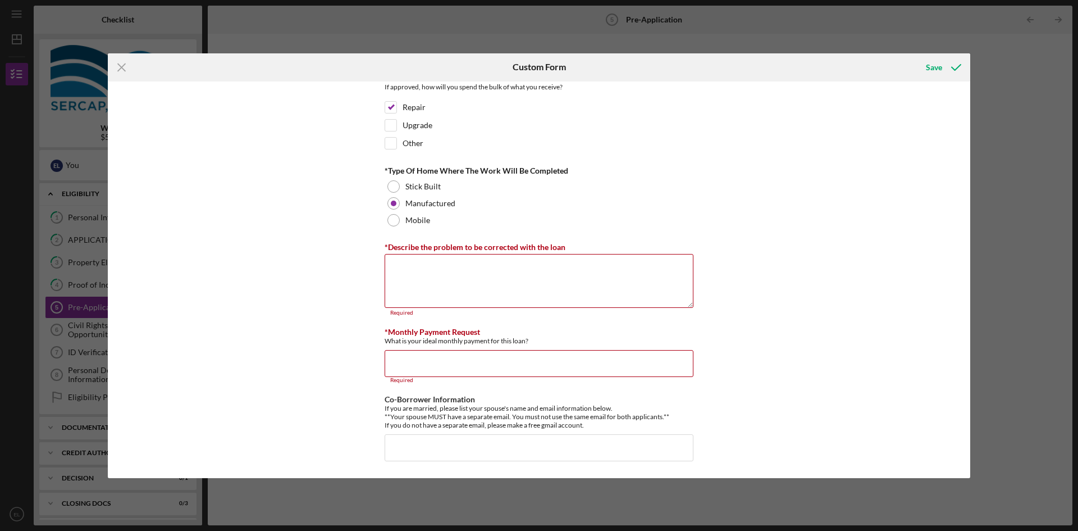
click at [910, 197] on div "*How did you hear about us? web search *Number of Owners If it is just you, ple…" at bounding box center [539, 279] width 862 height 396
click at [403, 273] on textarea "*Describe the problem to be corrected with the loan" at bounding box center [539, 281] width 309 height 54
click at [468, 270] on textarea "*Describe the problem to be corrected with the loan" at bounding box center [539, 281] width 309 height 54
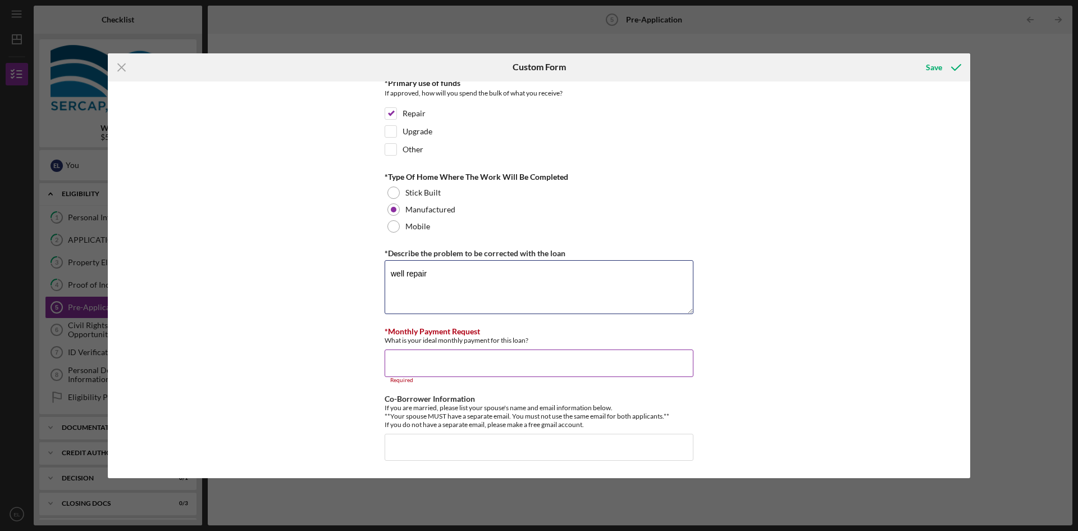
type textarea "well repair"
click at [431, 363] on input "*Monthly Payment Request" at bounding box center [539, 362] width 309 height 27
type input "2"
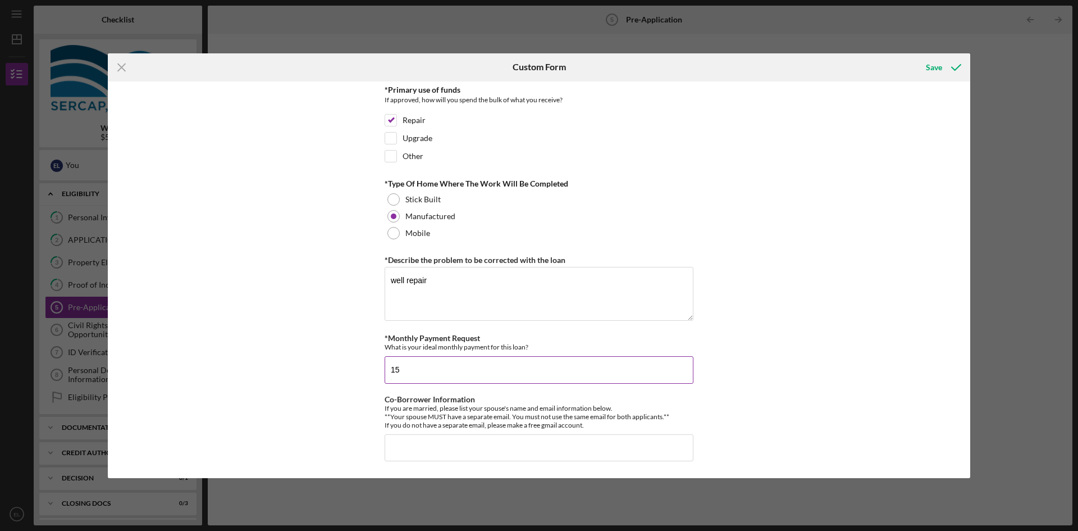
scroll to position [509, 0]
type input "150"
click at [471, 454] on input "Co-Borrower Information" at bounding box center [539, 447] width 309 height 27
click at [935, 65] on div "Save" at bounding box center [934, 67] width 16 height 22
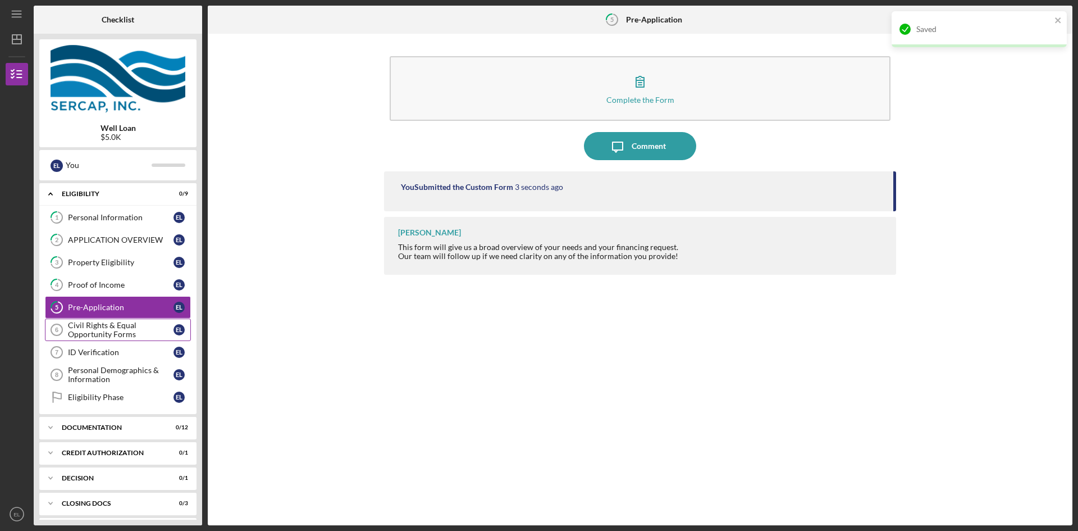
click at [78, 331] on div "Civil Rights & Equal Opportunity Forms" at bounding box center [121, 330] width 106 height 18
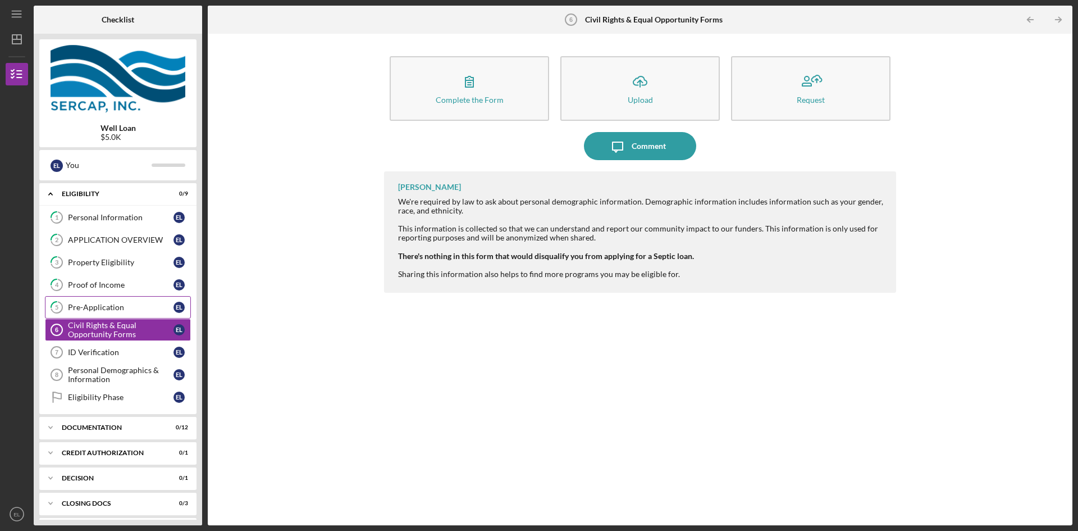
click at [84, 305] on div "Pre-Application" at bounding box center [121, 307] width 106 height 9
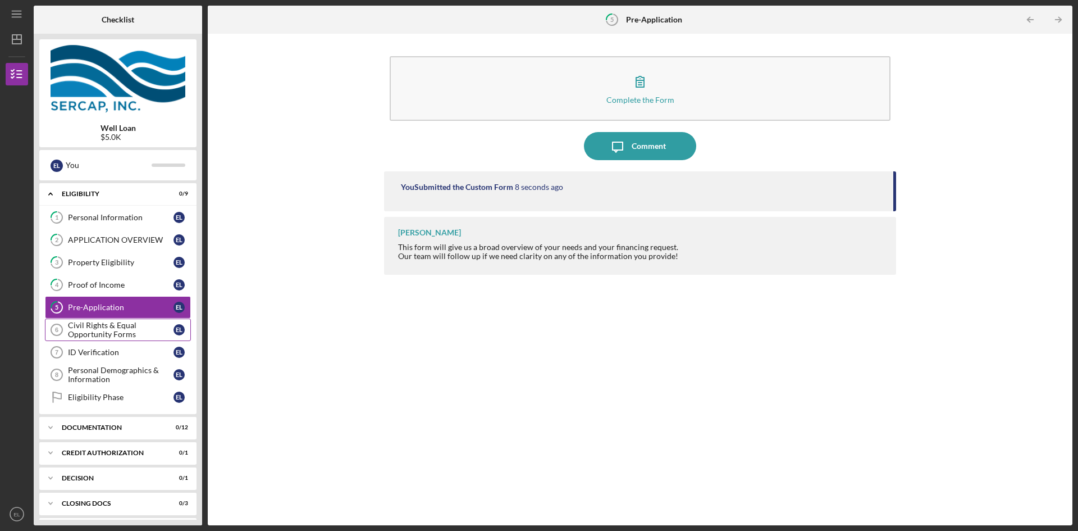
click at [101, 330] on div "Civil Rights & Equal Opportunity Forms" at bounding box center [121, 330] width 106 height 18
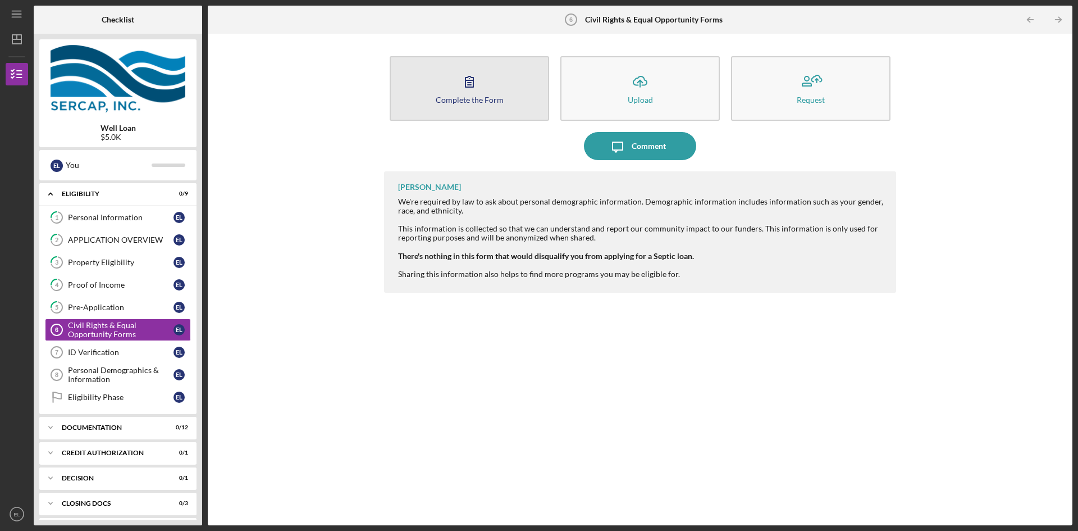
click at [453, 92] on button "Complete the Form Form" at bounding box center [469, 88] width 159 height 65
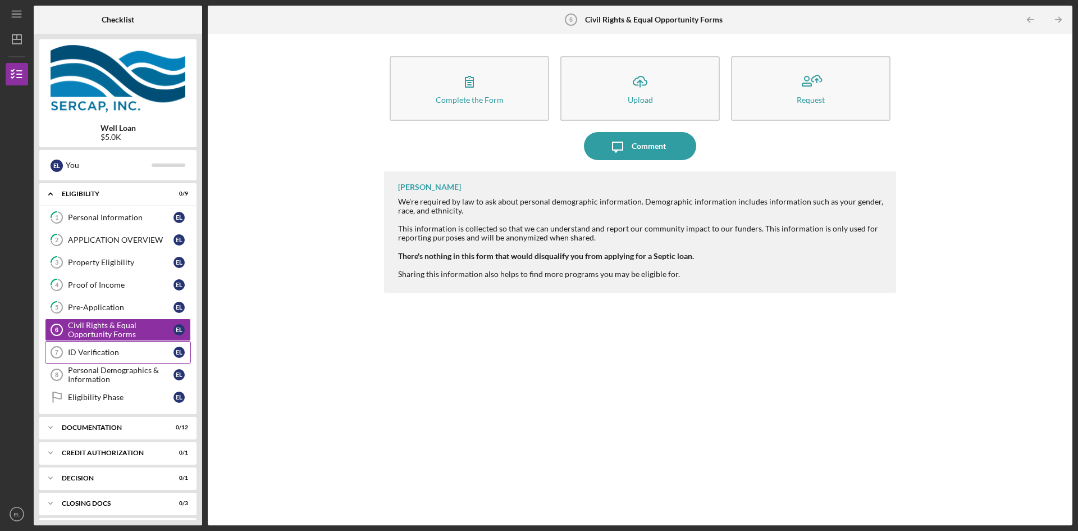
click at [120, 355] on div "ID Verification" at bounding box center [121, 352] width 106 height 9
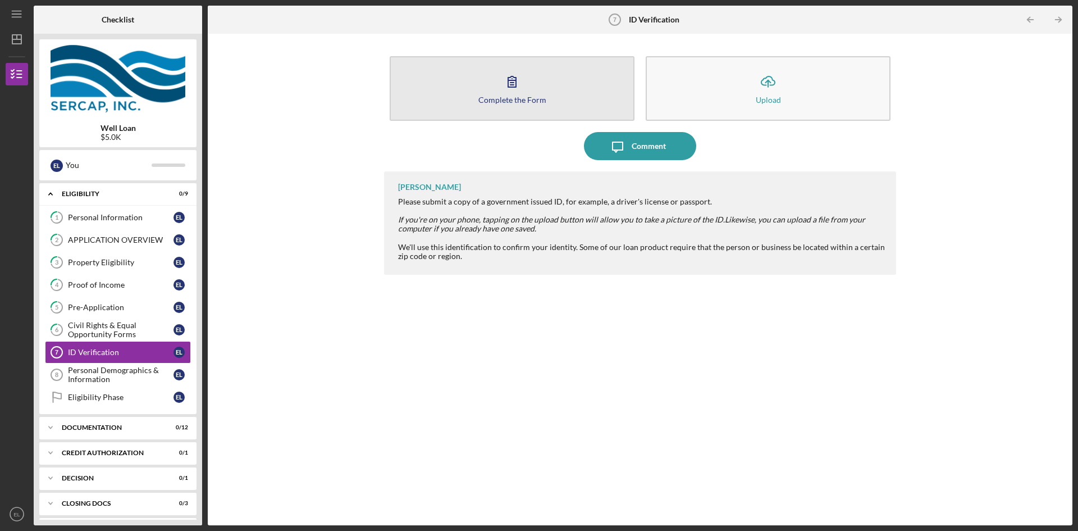
click at [486, 92] on button "Complete the Form Form" at bounding box center [512, 88] width 245 height 65
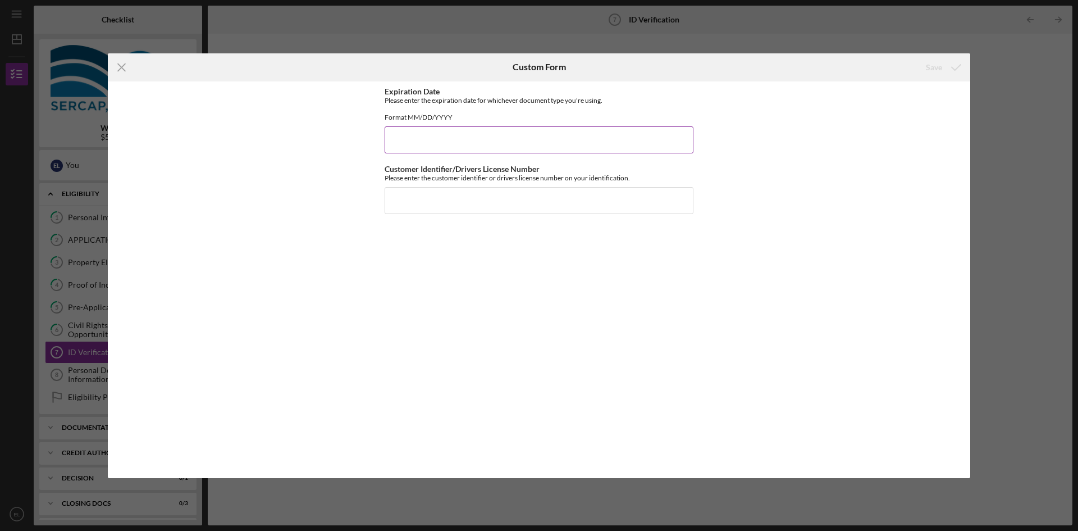
click at [446, 142] on input "Expiration Date" at bounding box center [539, 139] width 309 height 27
type input "L262-220-81-794-0"
click at [478, 202] on input "Customer Identifier/Drivers License Number" at bounding box center [539, 200] width 309 height 27
drag, startPoint x: 468, startPoint y: 147, endPoint x: 343, endPoint y: 141, distance: 125.9
click at [343, 141] on div "Expiration Date Please enter the expiration date for whichever document type yo…" at bounding box center [539, 279] width 862 height 396
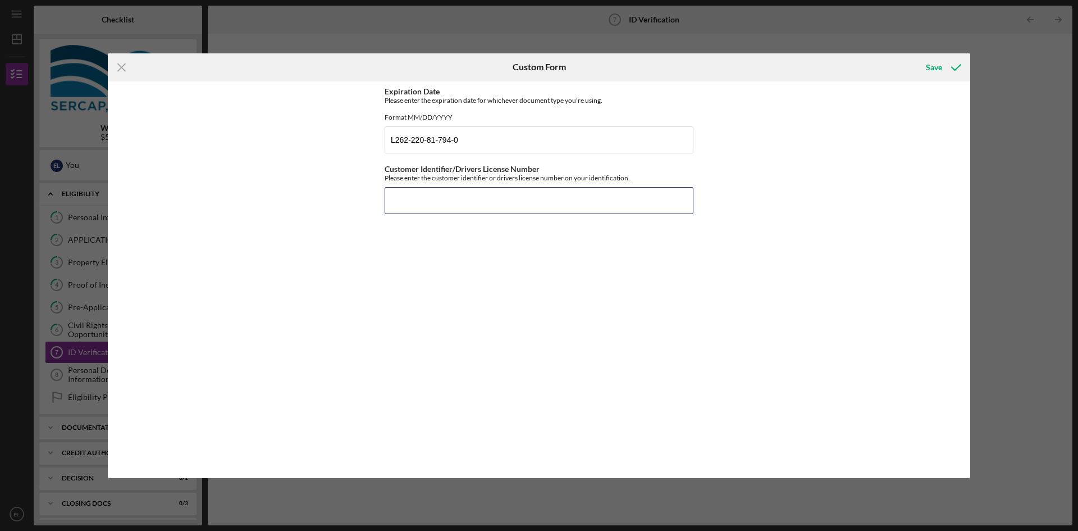
paste input "L262-220-81-794-0"
type input "L262-220-81-794-0"
drag, startPoint x: 477, startPoint y: 140, endPoint x: 302, endPoint y: 132, distance: 175.4
click at [302, 132] on div "Expiration Date Please enter the expiration date for whichever document type yo…" at bounding box center [539, 279] width 862 height 396
type input "[DATE]"
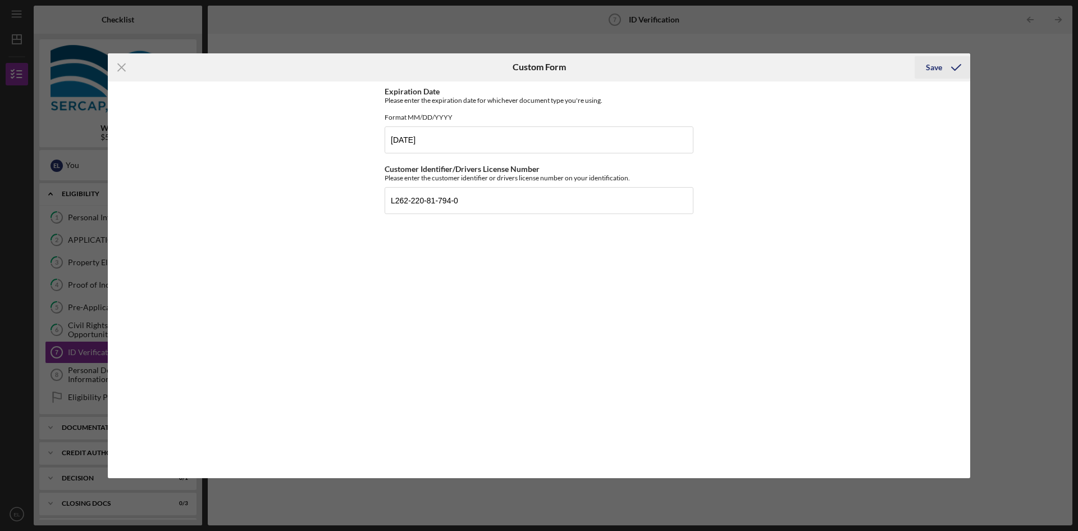
click at [934, 69] on div "Save" at bounding box center [934, 67] width 16 height 22
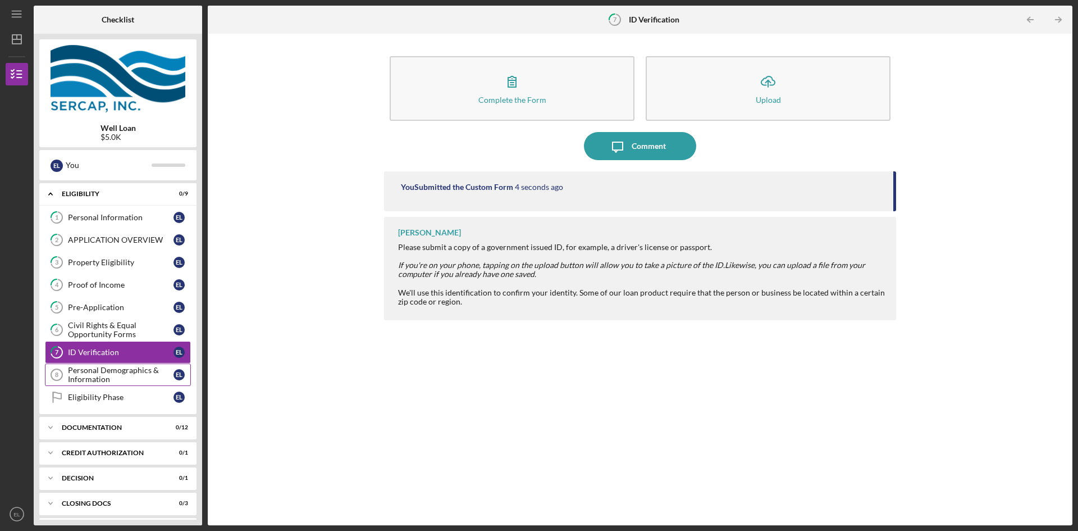
click at [118, 378] on div "Personal Demographics & Information" at bounding box center [121, 375] width 106 height 18
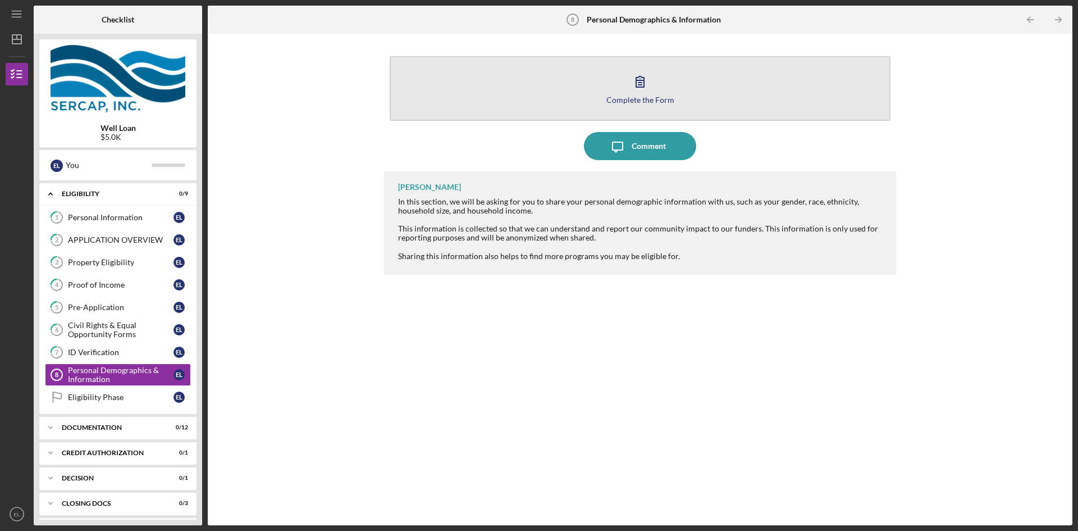
click at [636, 101] on div "Complete the Form" at bounding box center [640, 99] width 68 height 8
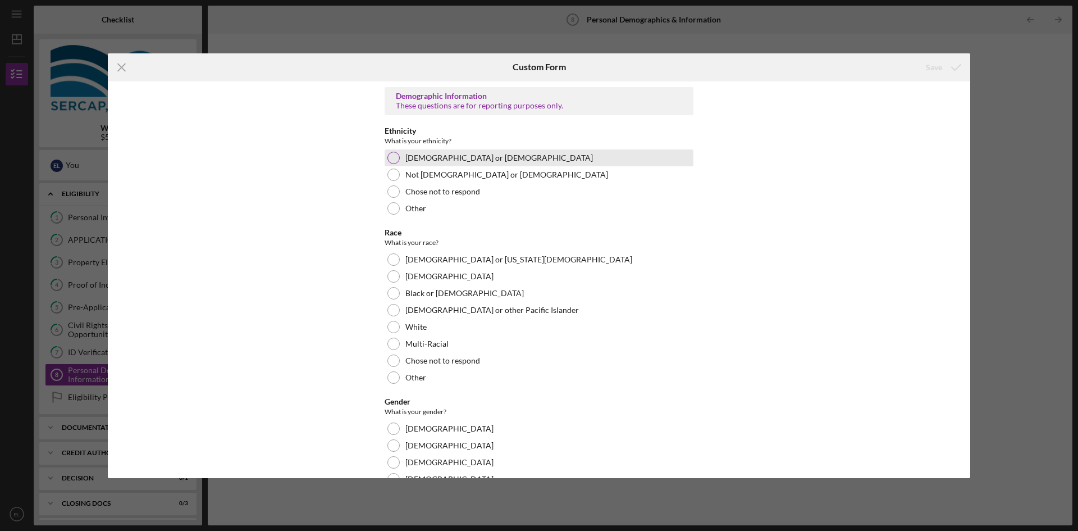
click at [392, 158] on div at bounding box center [393, 158] width 12 height 12
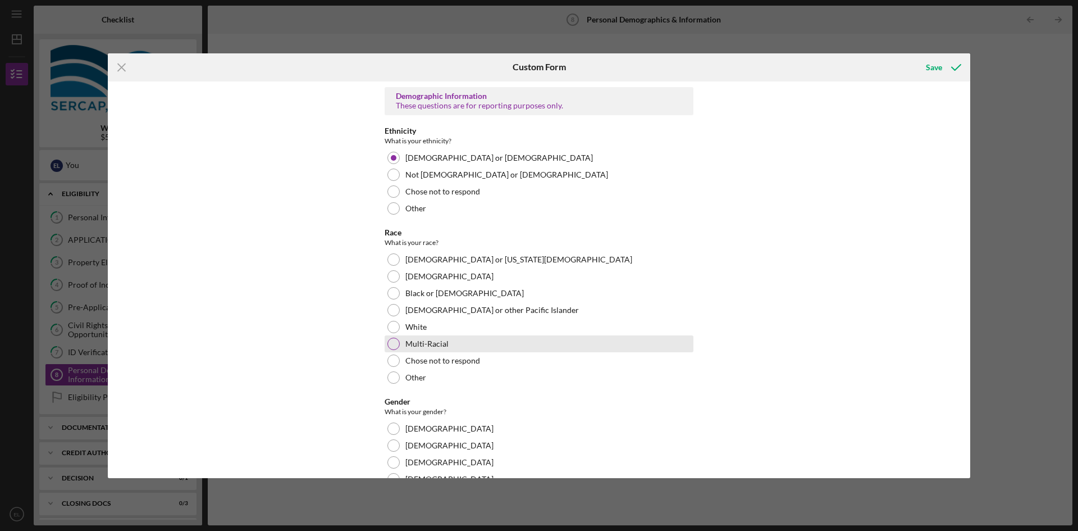
click at [391, 341] on div at bounding box center [393, 343] width 12 height 12
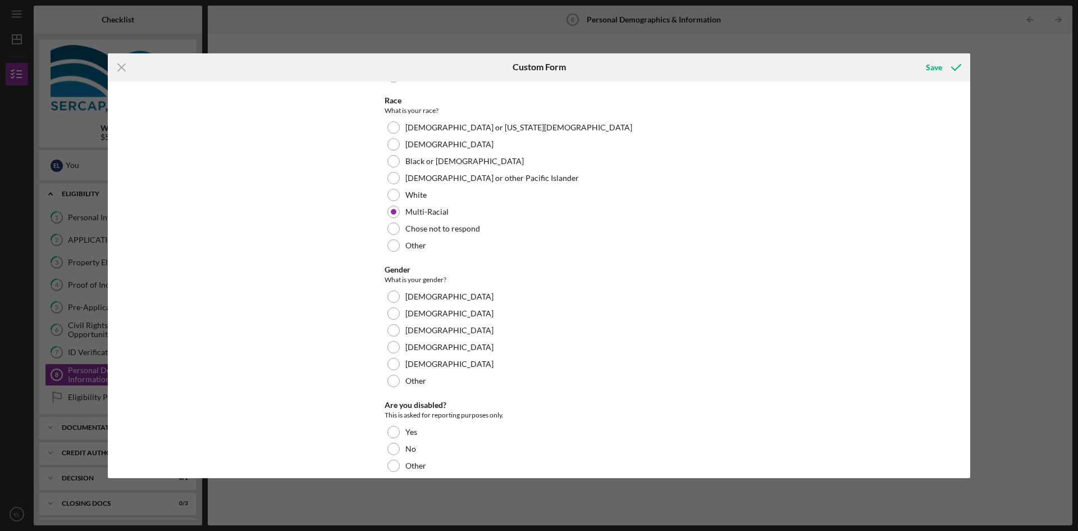
scroll to position [168, 0]
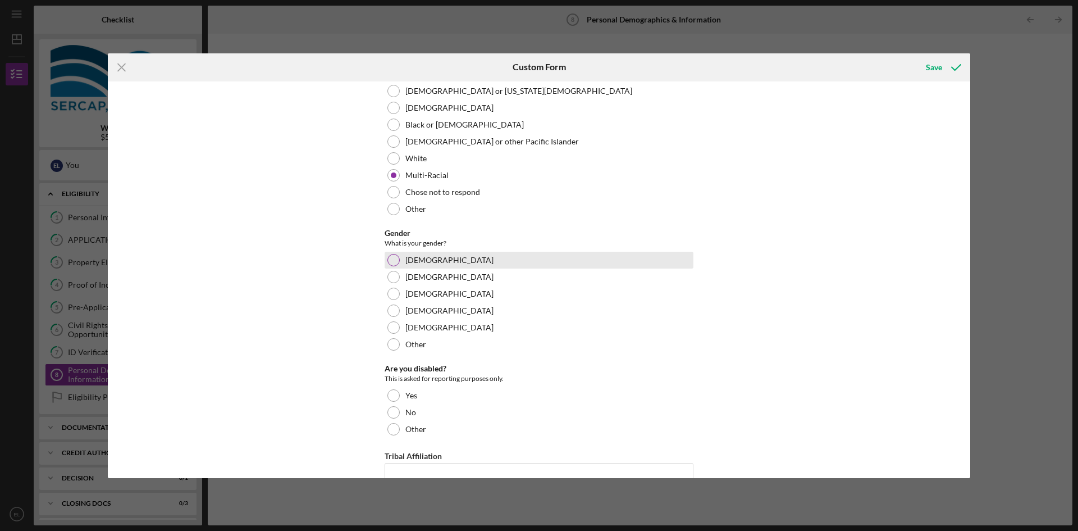
click at [394, 258] on div at bounding box center [393, 260] width 12 height 12
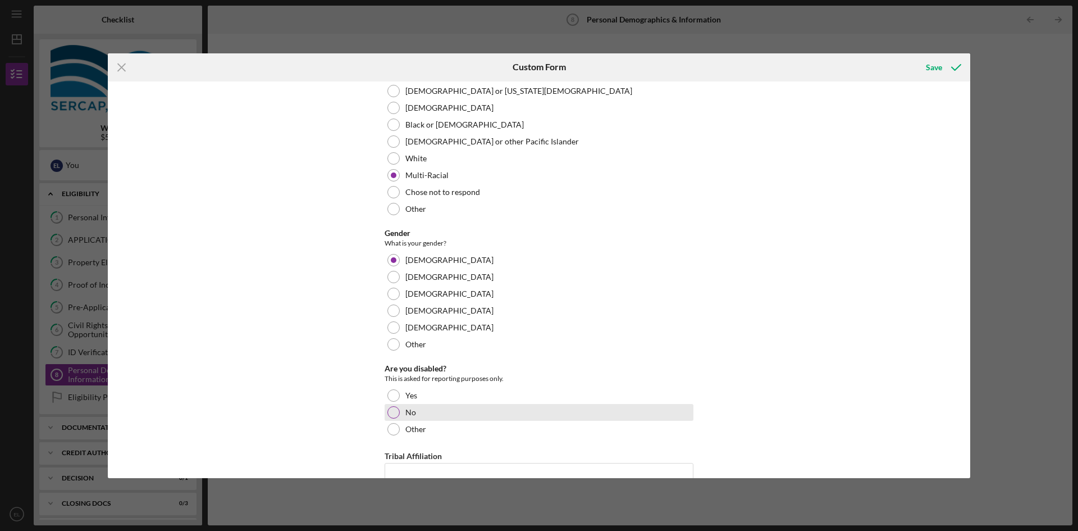
drag, startPoint x: 397, startPoint y: 413, endPoint x: 434, endPoint y: 409, distance: 37.2
click at [397, 412] on div at bounding box center [393, 412] width 12 height 12
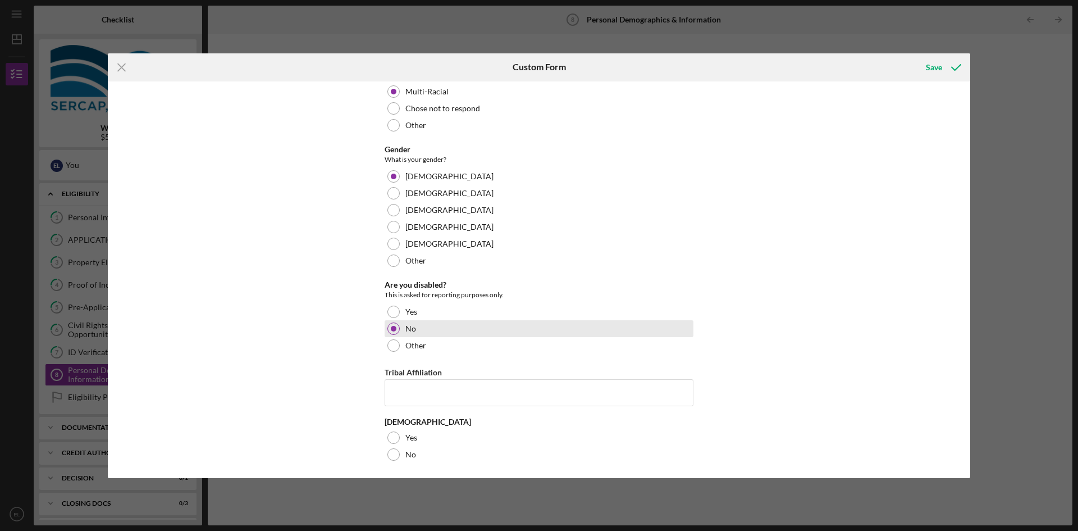
scroll to position [254, 0]
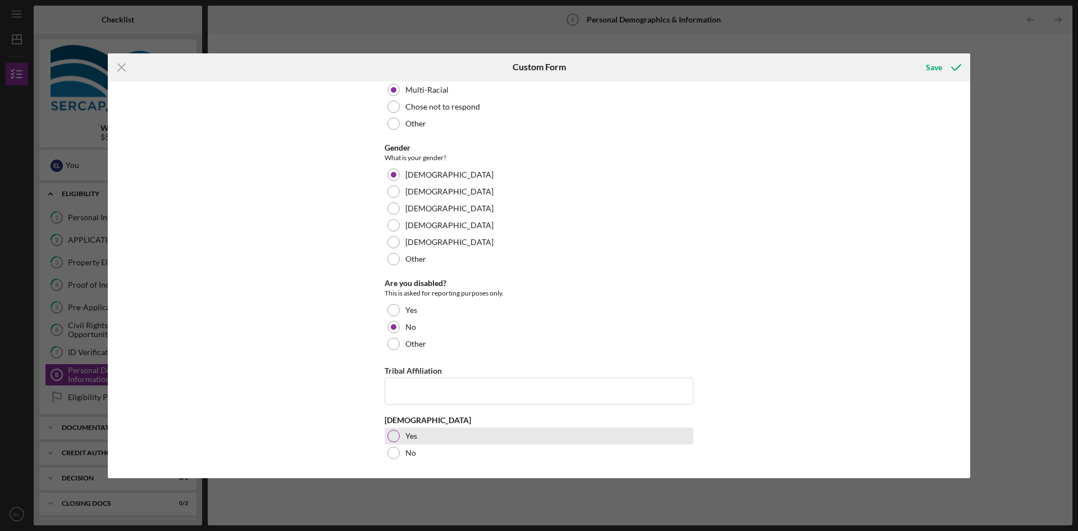
click at [390, 437] on div at bounding box center [393, 436] width 12 height 12
click at [934, 67] on div "Save" at bounding box center [934, 67] width 16 height 22
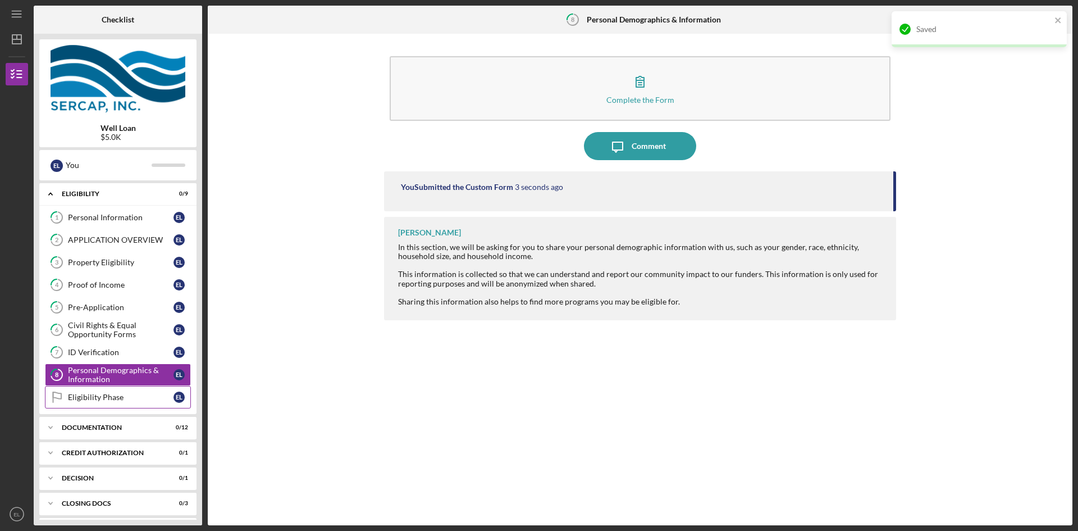
click at [107, 401] on div "Eligibility Phase" at bounding box center [121, 396] width 106 height 9
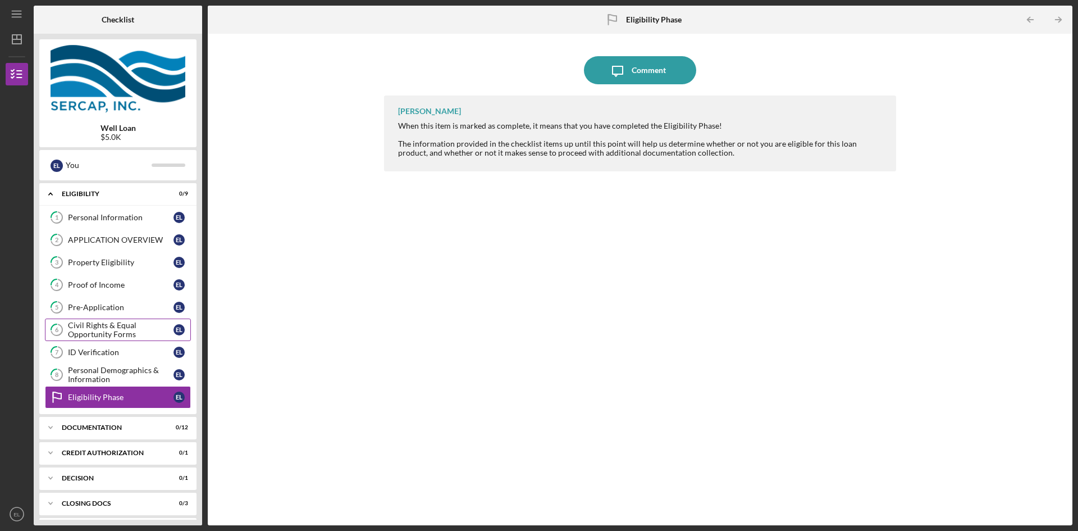
scroll to position [52, 0]
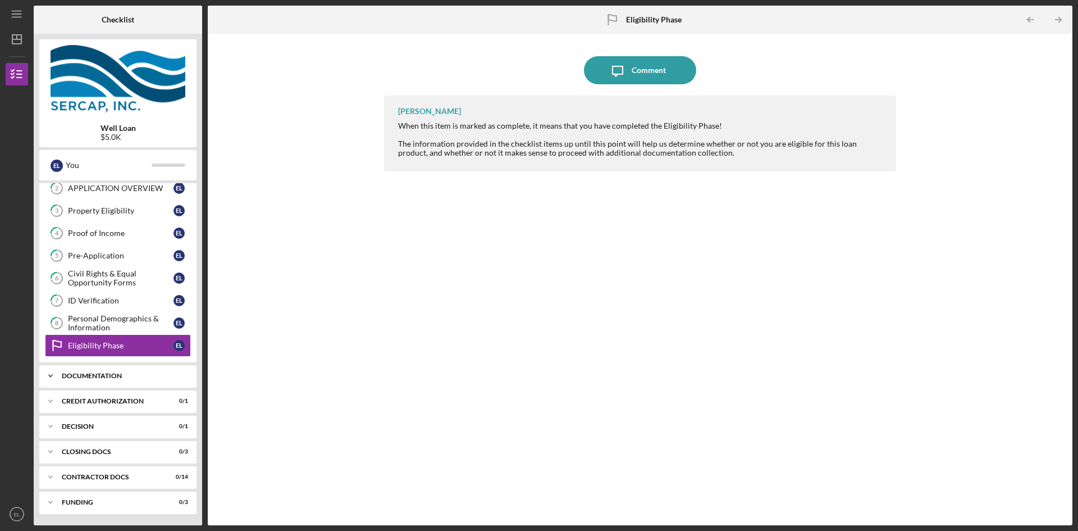
click at [104, 375] on div "Documentation" at bounding box center [122, 375] width 121 height 7
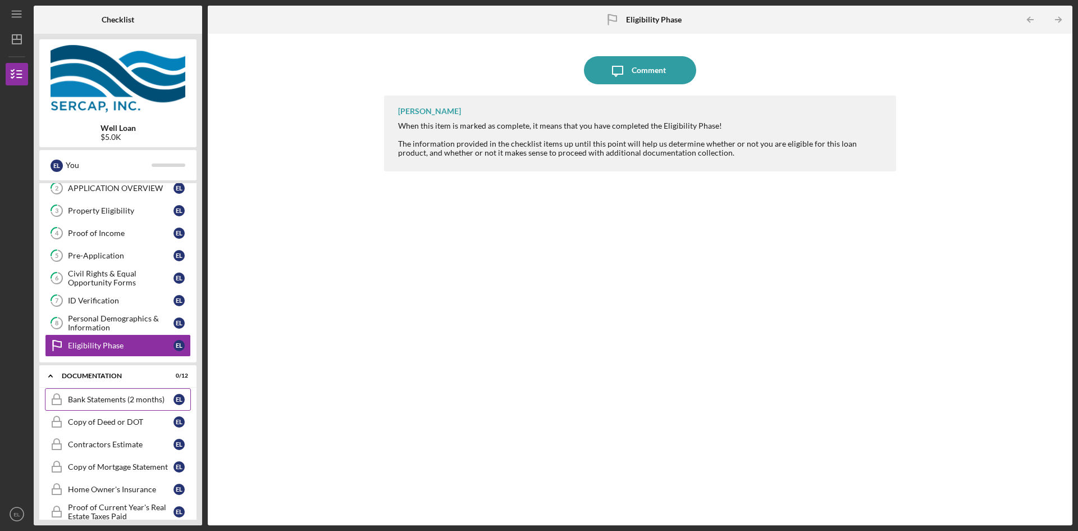
click at [99, 396] on div "Bank Statements (2 months)" at bounding box center [121, 399] width 106 height 9
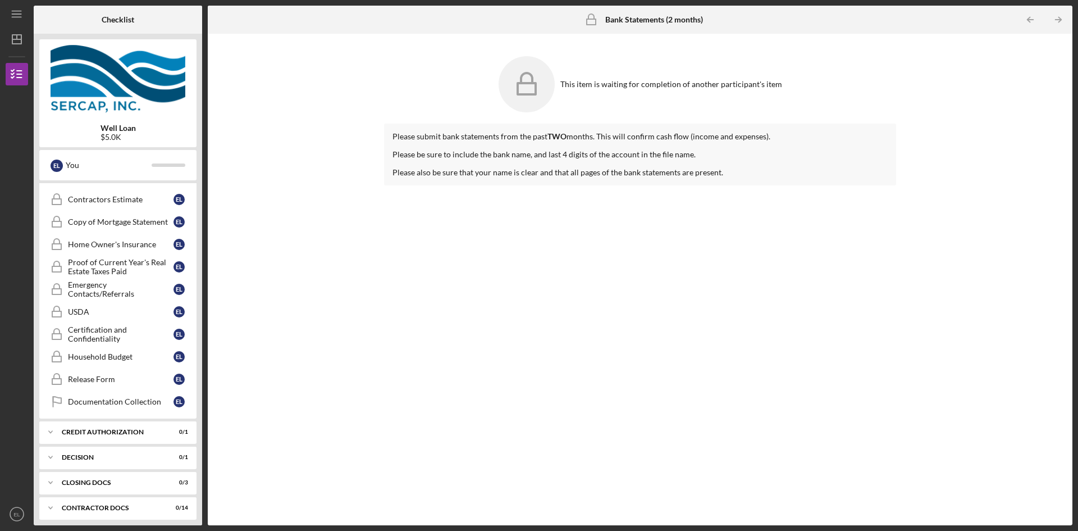
scroll to position [327, 0]
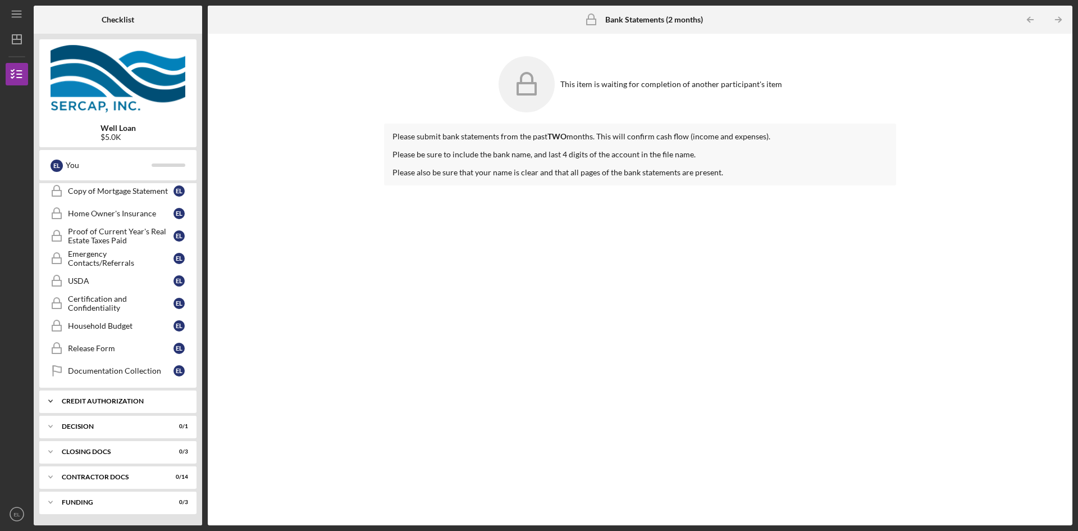
click at [106, 399] on div "CREDIT AUTHORIZATION" at bounding box center [122, 401] width 121 height 7
click at [88, 505] on div "Funding" at bounding box center [122, 502] width 121 height 7
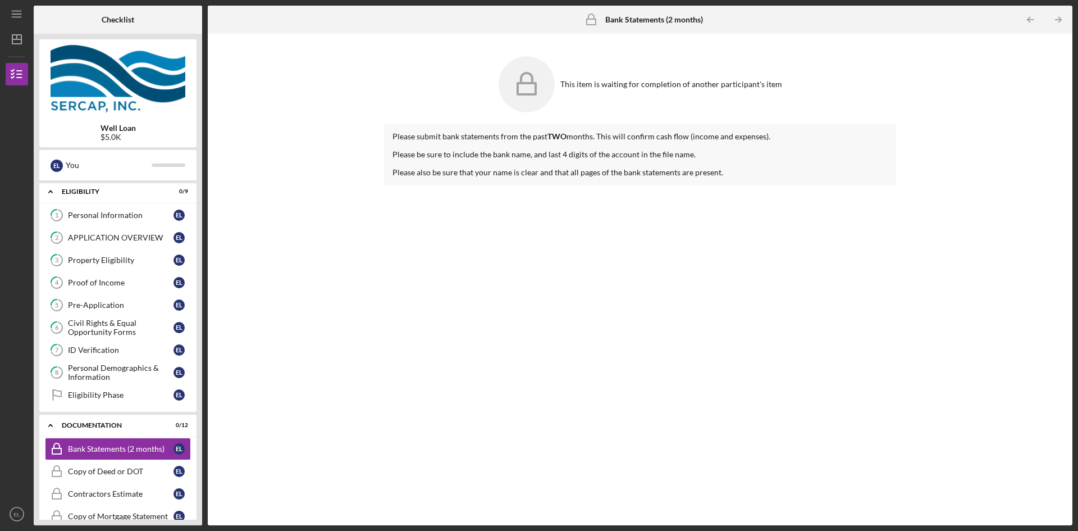
scroll to position [0, 0]
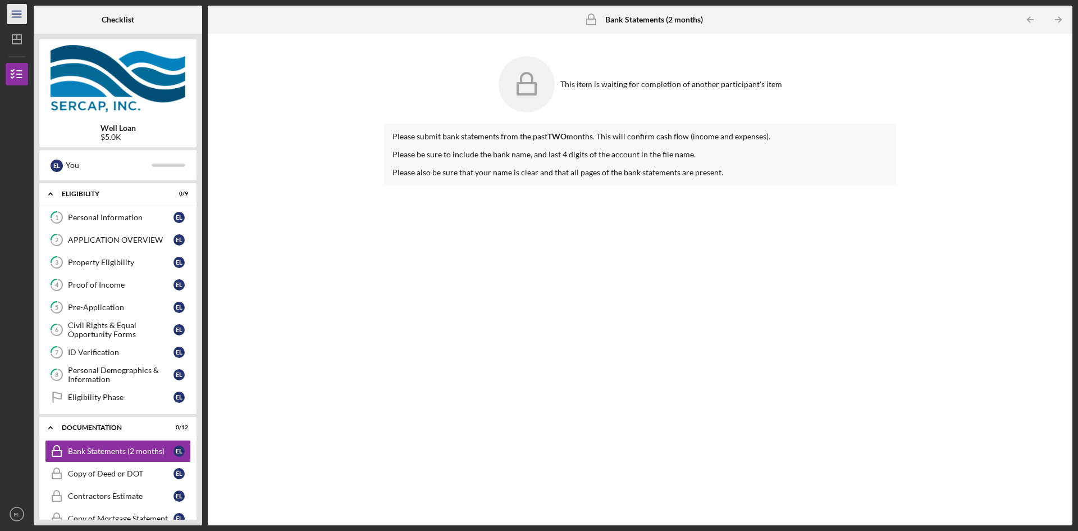
click at [15, 11] on line "button" at bounding box center [16, 11] width 9 height 0
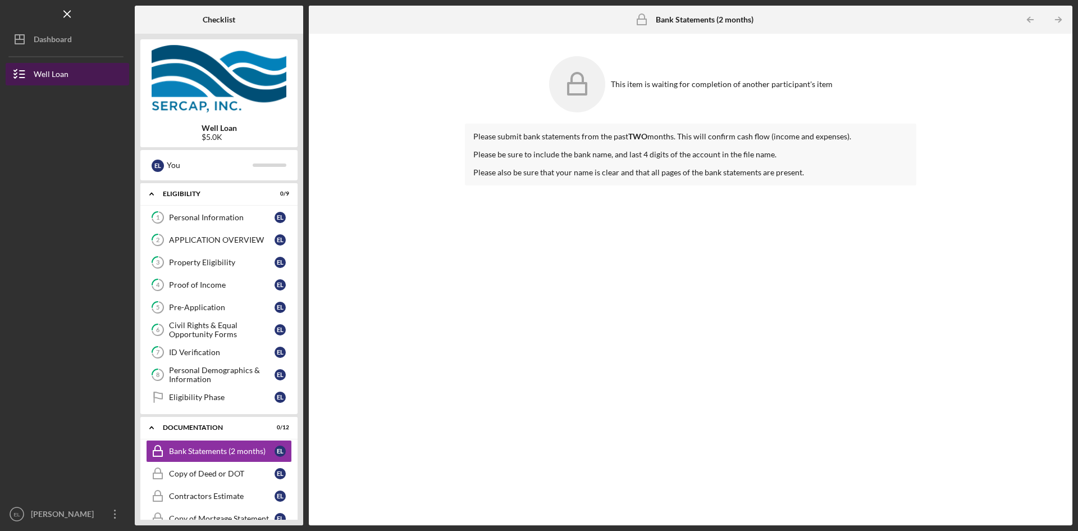
click at [37, 75] on div "Well Loan" at bounding box center [51, 75] width 35 height 25
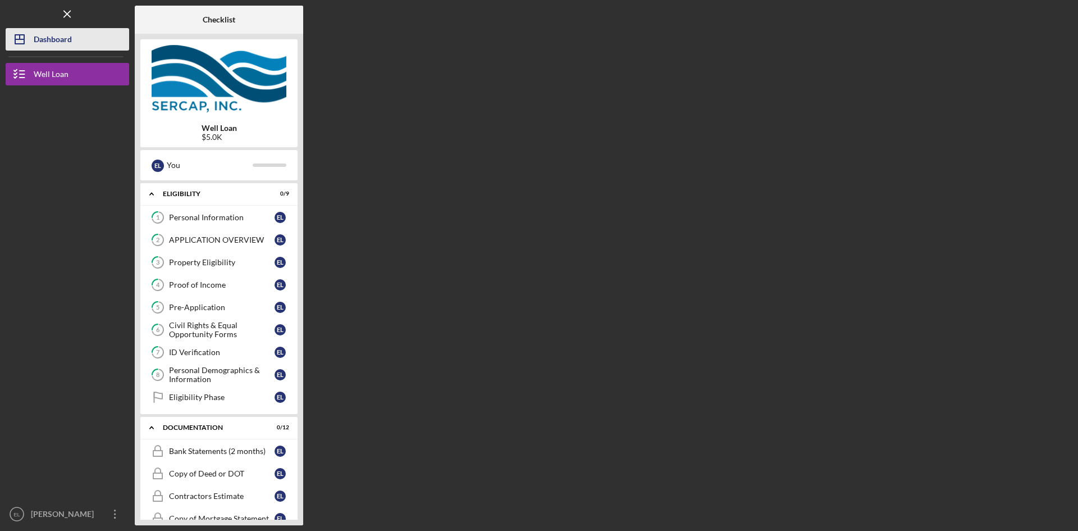
click at [52, 42] on div "Dashboard" at bounding box center [53, 40] width 38 height 25
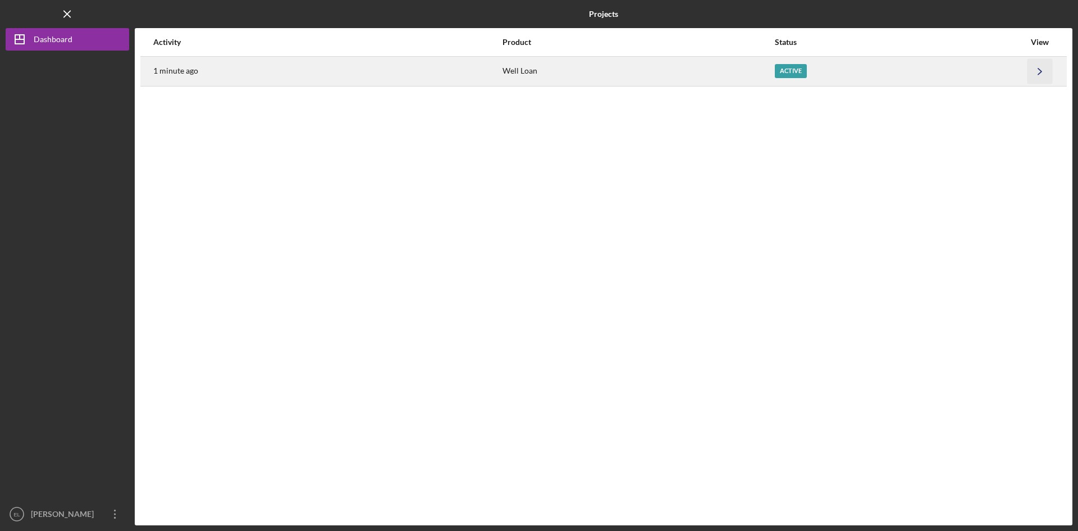
click at [1049, 74] on icon "Icon/Navigate" at bounding box center [1040, 70] width 25 height 25
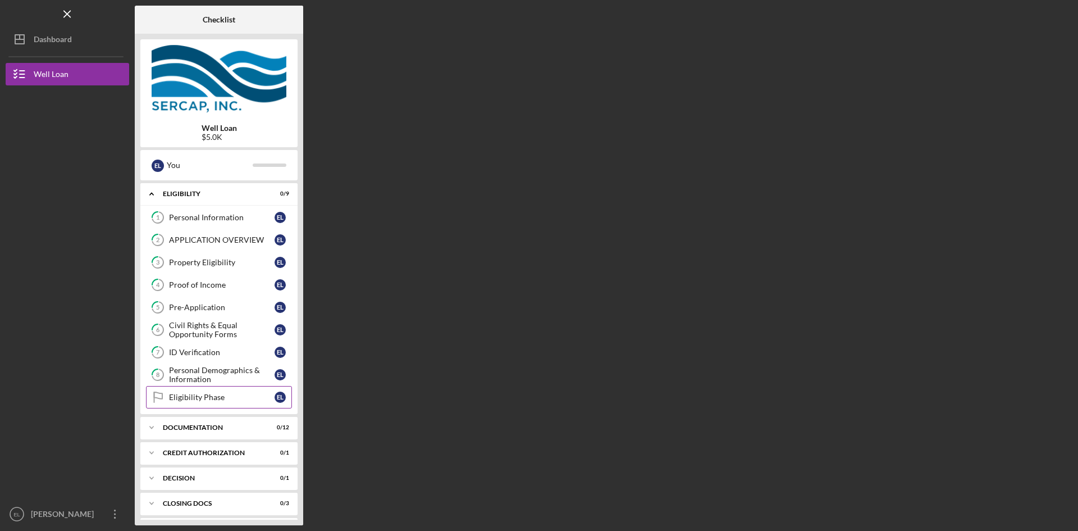
click at [176, 400] on div "Eligibility Phase" at bounding box center [222, 396] width 106 height 9
